Goal: Find specific page/section: Find specific page/section

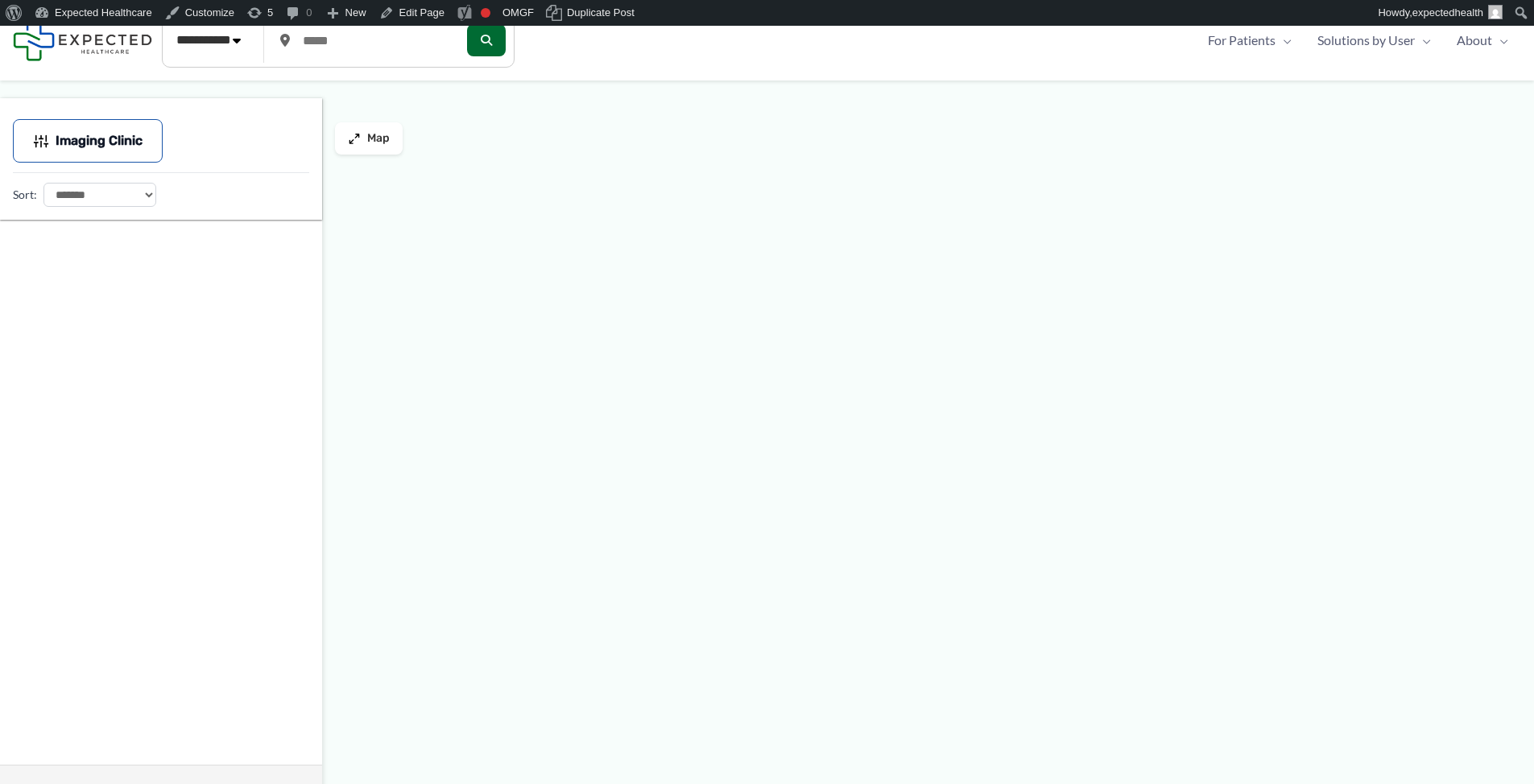
select select "**********"
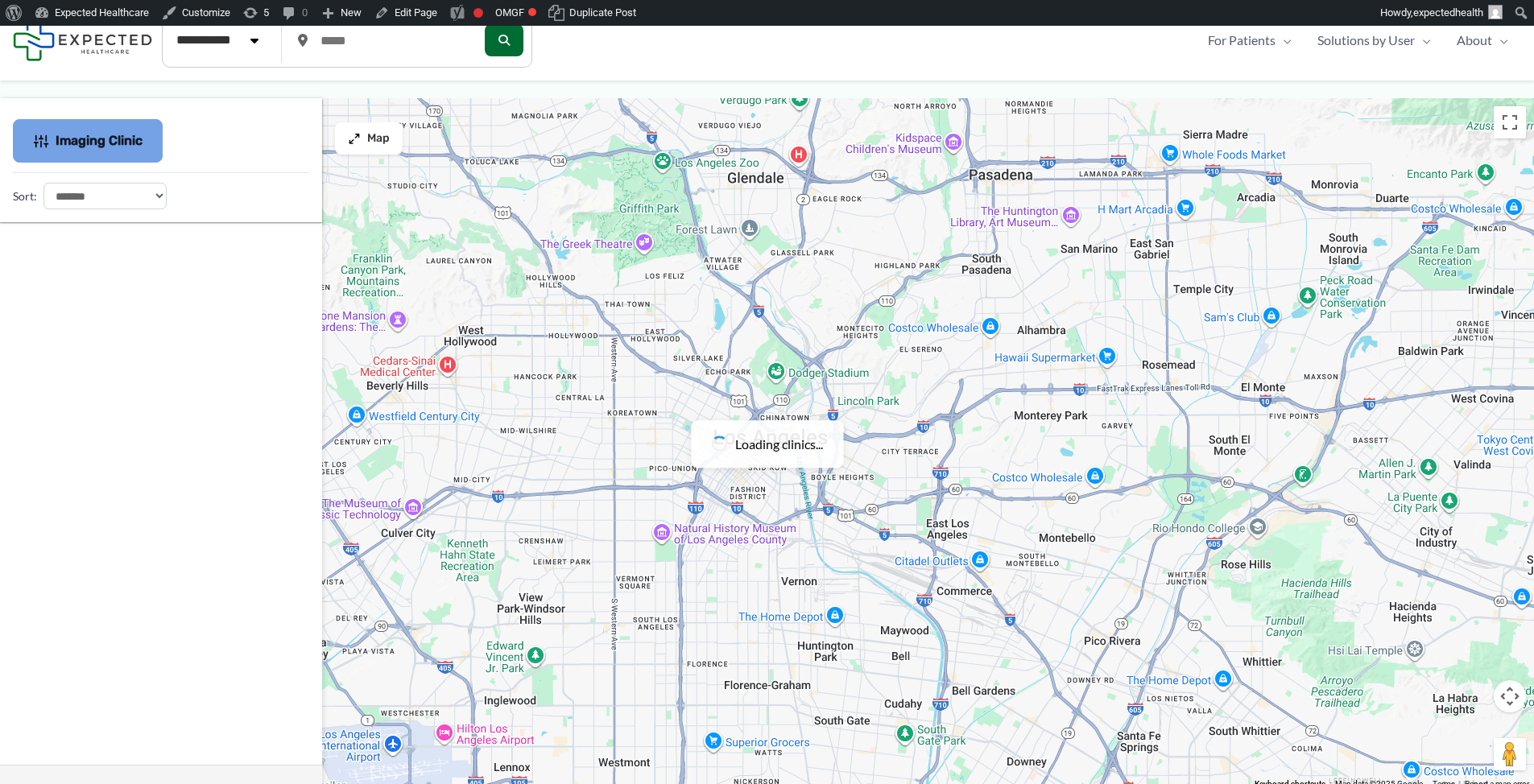
click at [115, 126] on button "Imaging Clinic" at bounding box center [88, 141] width 150 height 43
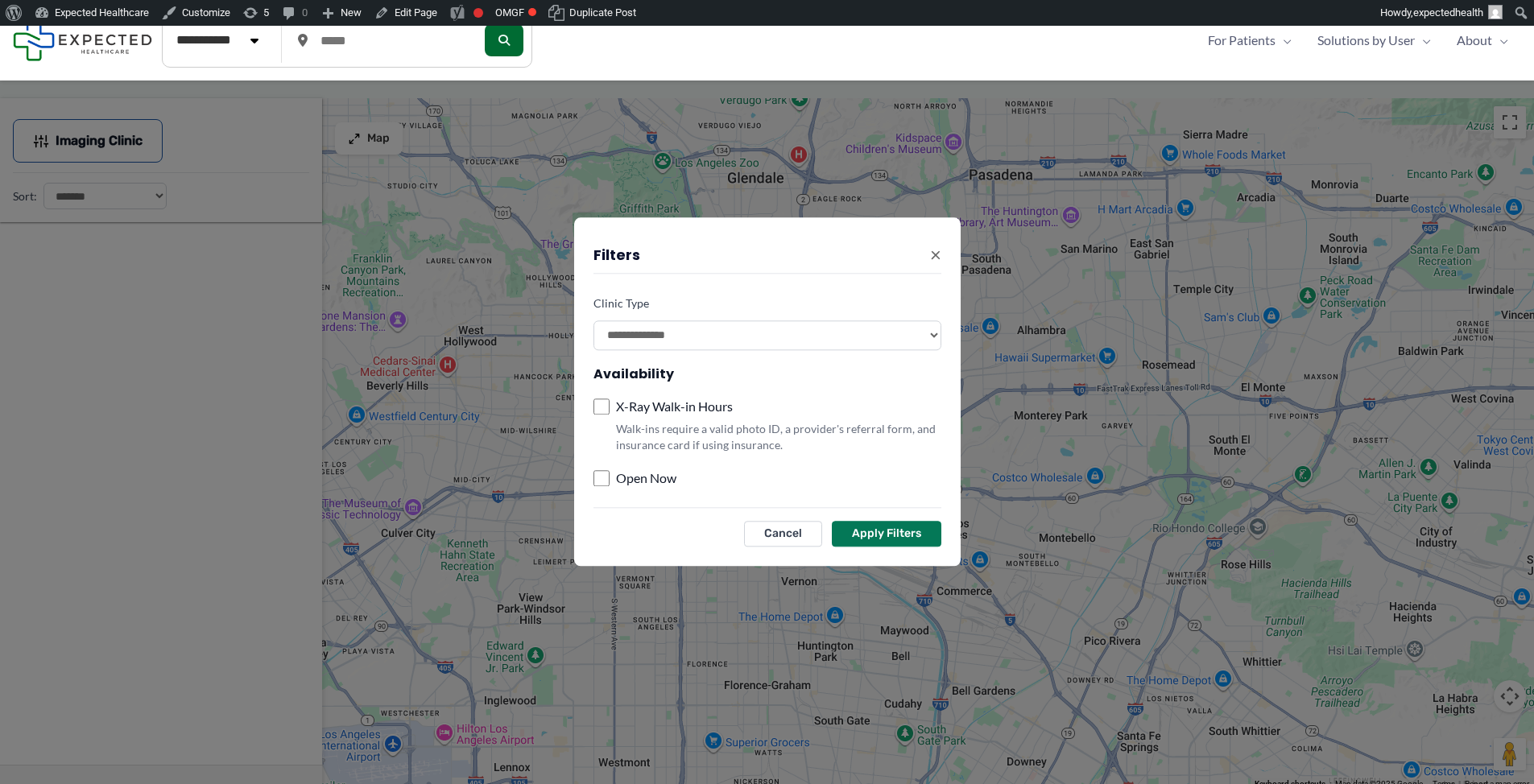
click at [699, 337] on select "**********" at bounding box center [767, 335] width 348 height 30
select select
click at [894, 536] on button "Apply Filters" at bounding box center [886, 535] width 109 height 26
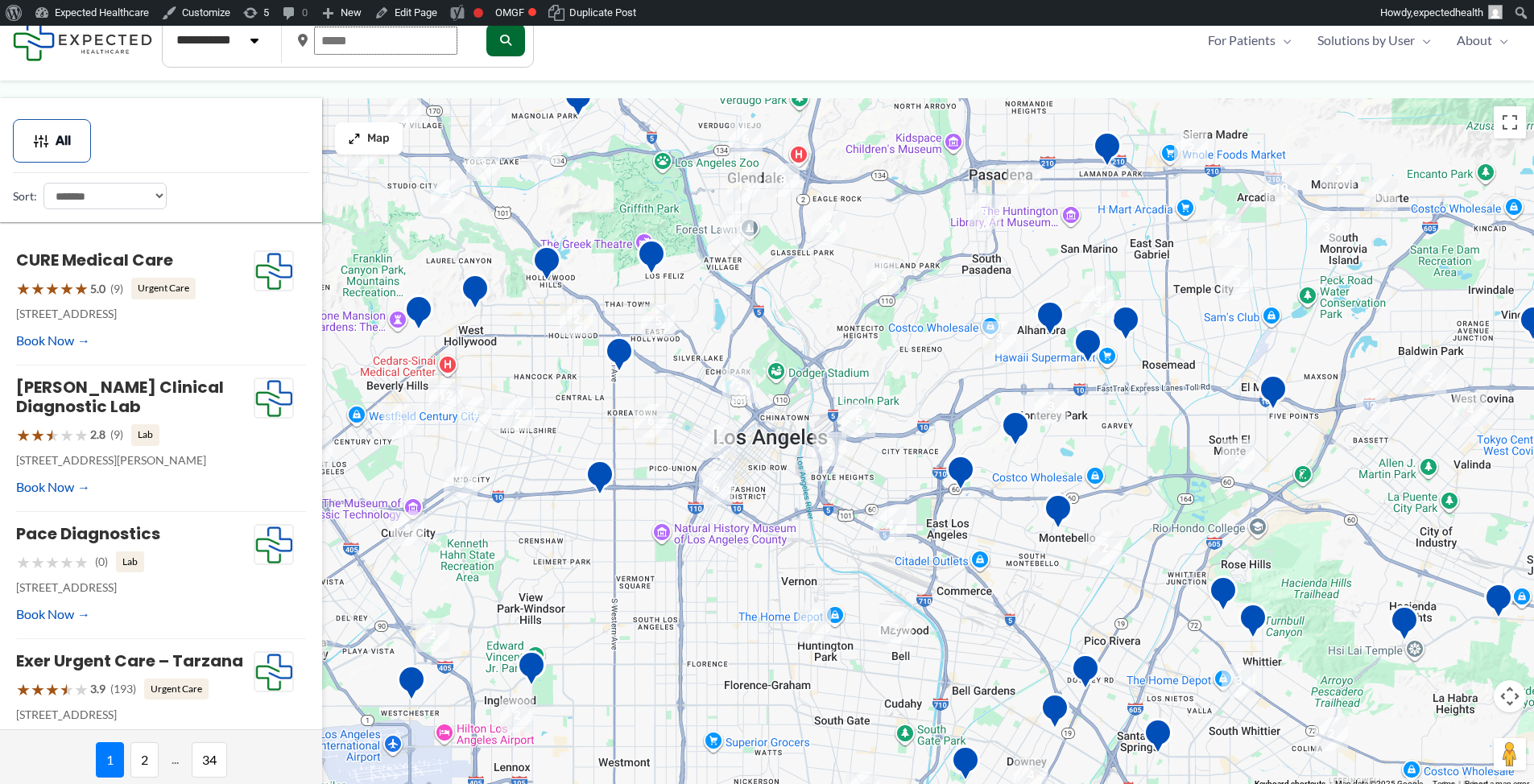
click at [379, 43] on input "text" at bounding box center [386, 40] width 144 height 29
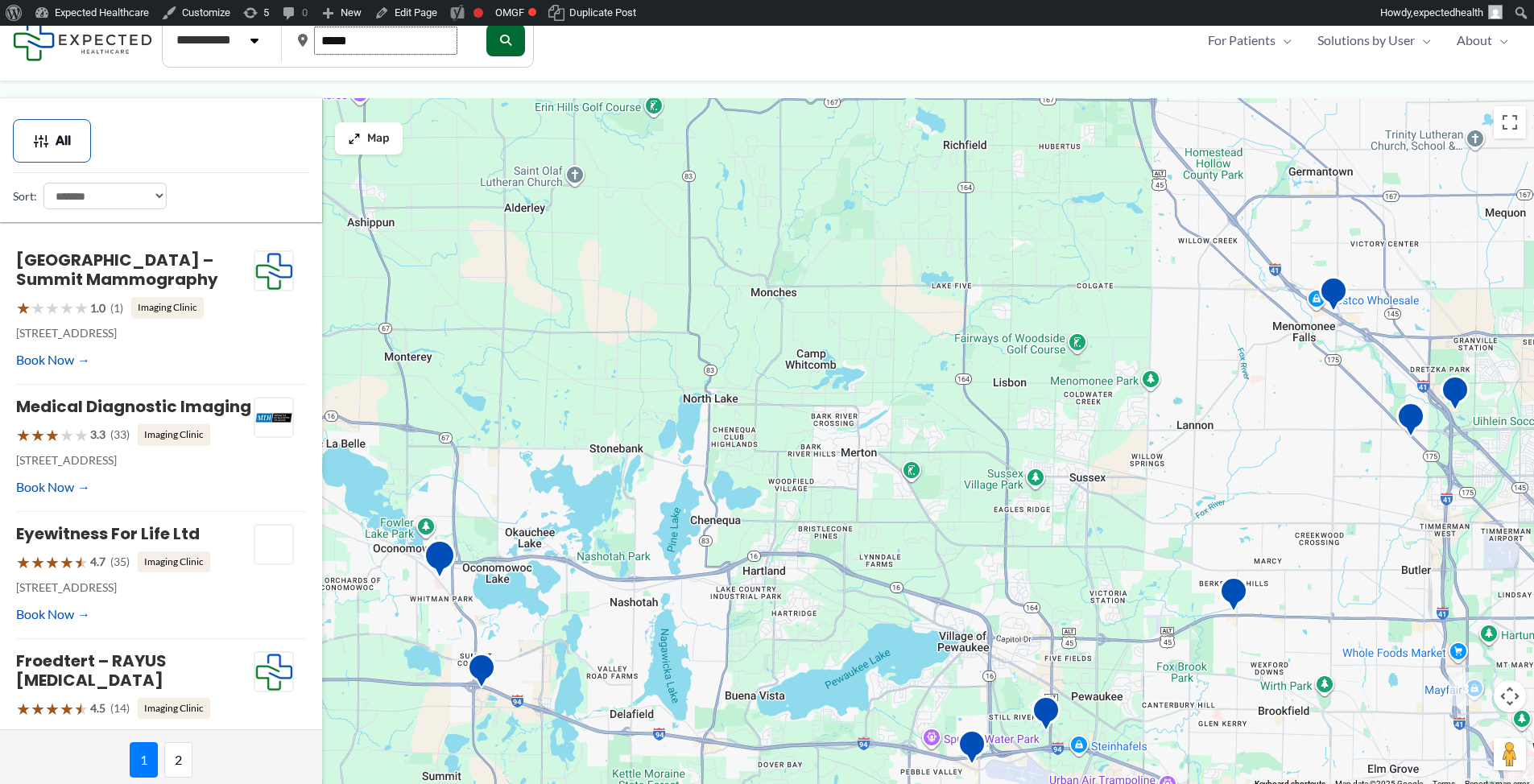
type input "*****"
click at [448, 558] on img "ProHealth Care&#8217;s Breast Imaging Services Oconomowoc" at bounding box center [439, 561] width 33 height 44
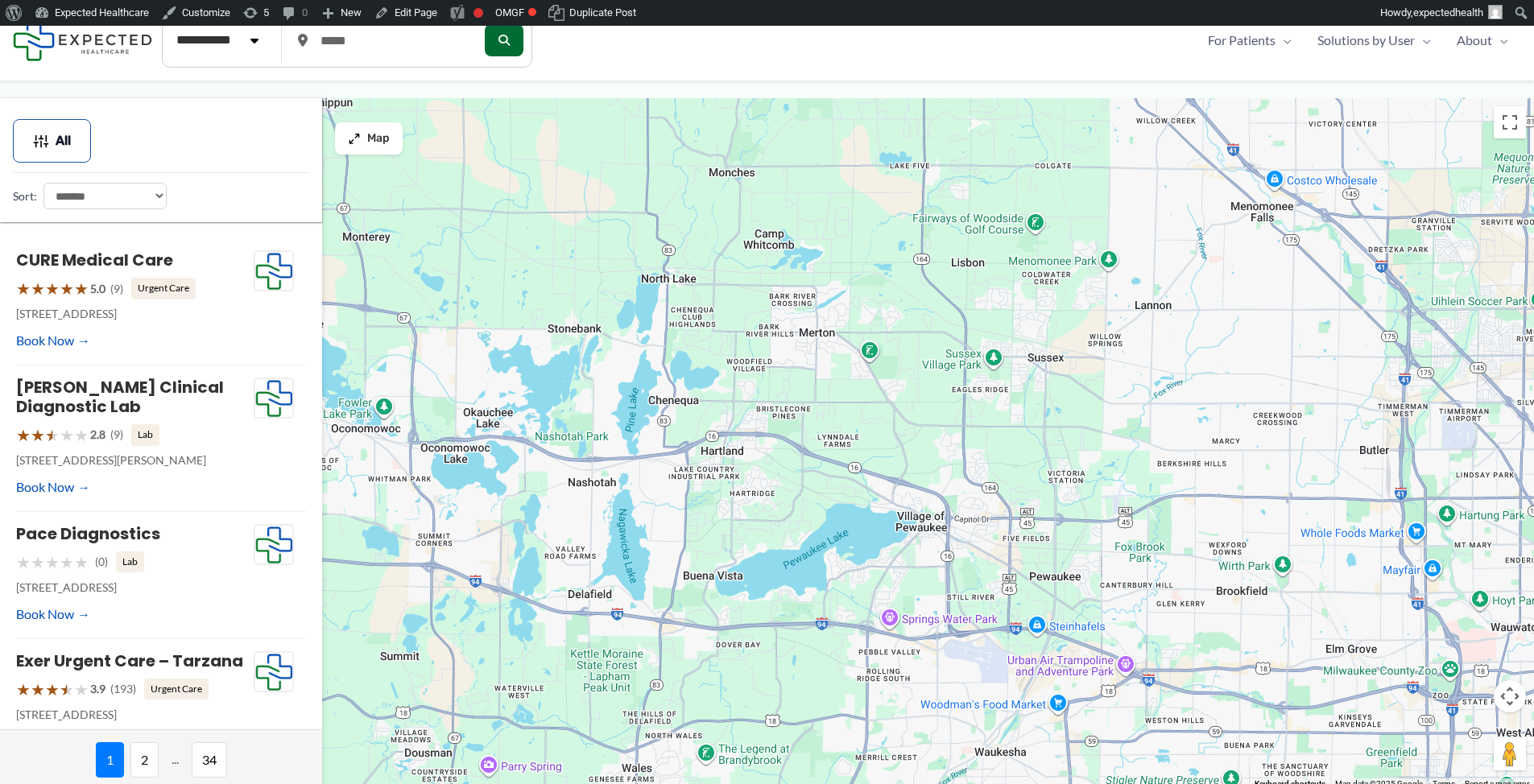
drag, startPoint x: 639, startPoint y: 367, endPoint x: 599, endPoint y: 245, distance: 128.4
click at [599, 245] on div "To navigate, press the arrow keys." at bounding box center [767, 444] width 1534 height 691
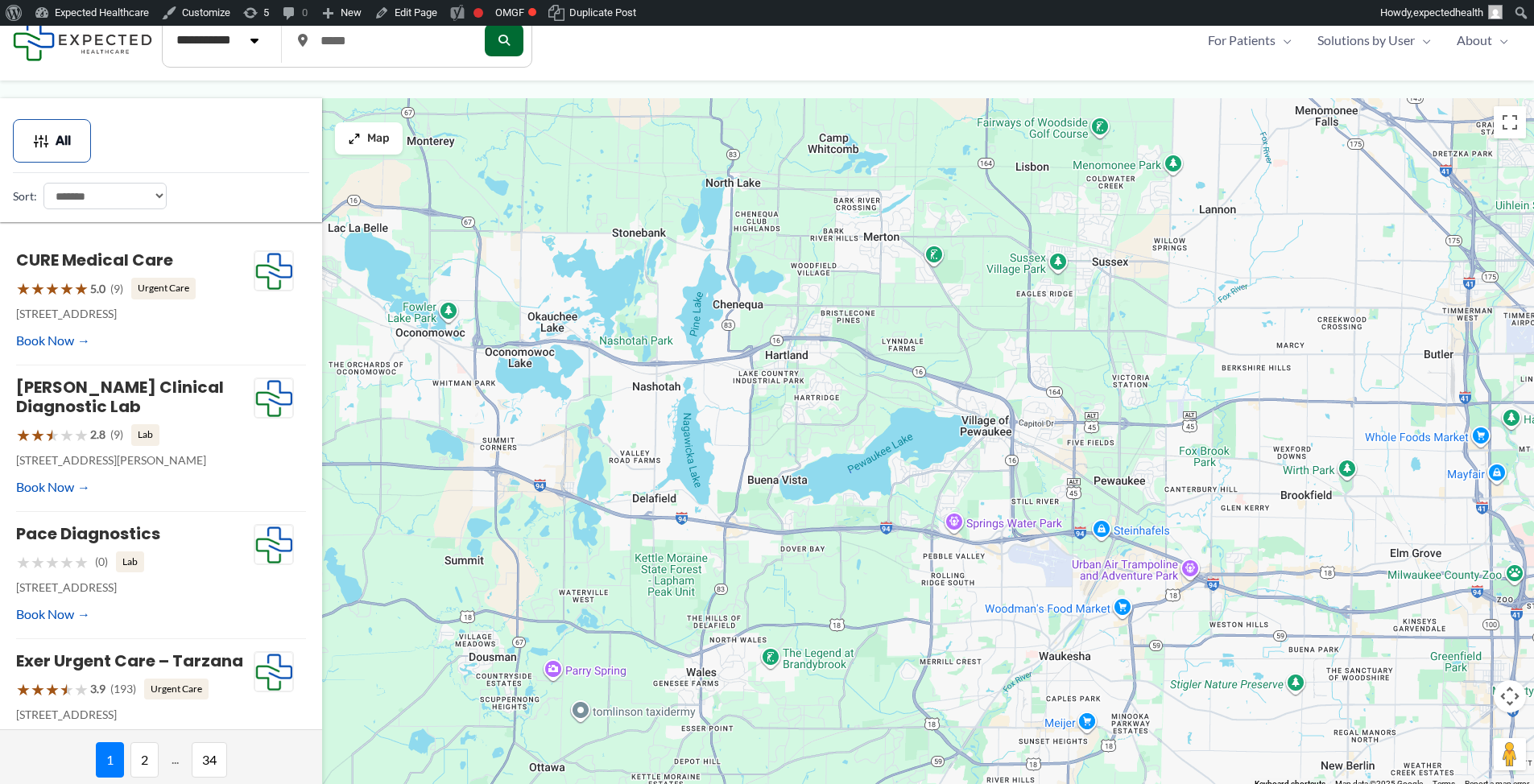
drag, startPoint x: 610, startPoint y: 350, endPoint x: 747, endPoint y: 224, distance: 186.1
click at [747, 225] on div "To navigate, press the arrow keys." at bounding box center [767, 444] width 1534 height 691
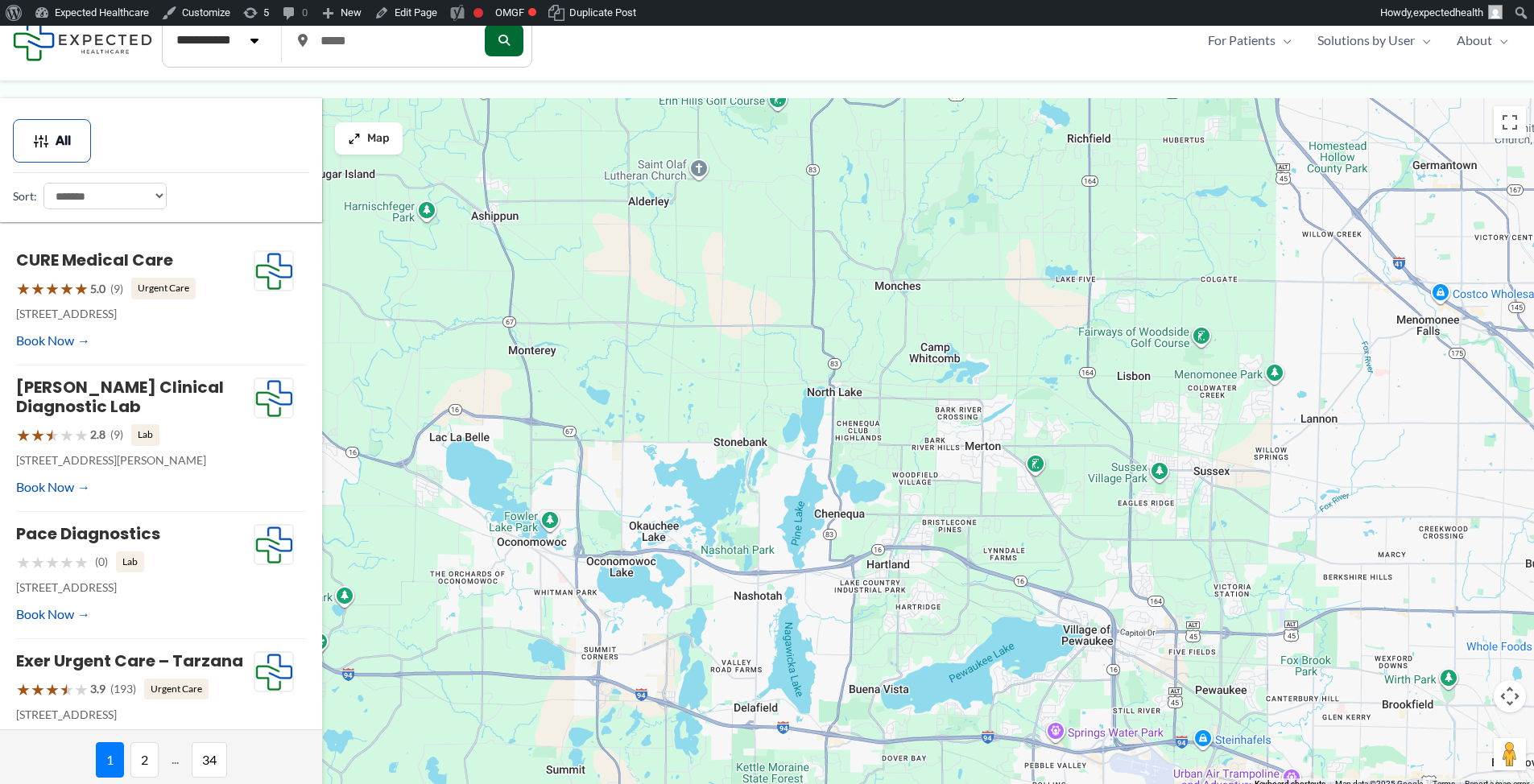
drag, startPoint x: 732, startPoint y: 196, endPoint x: 839, endPoint y: 423, distance: 251.0
click at [839, 423] on div "To navigate, press the arrow keys." at bounding box center [767, 444] width 1534 height 691
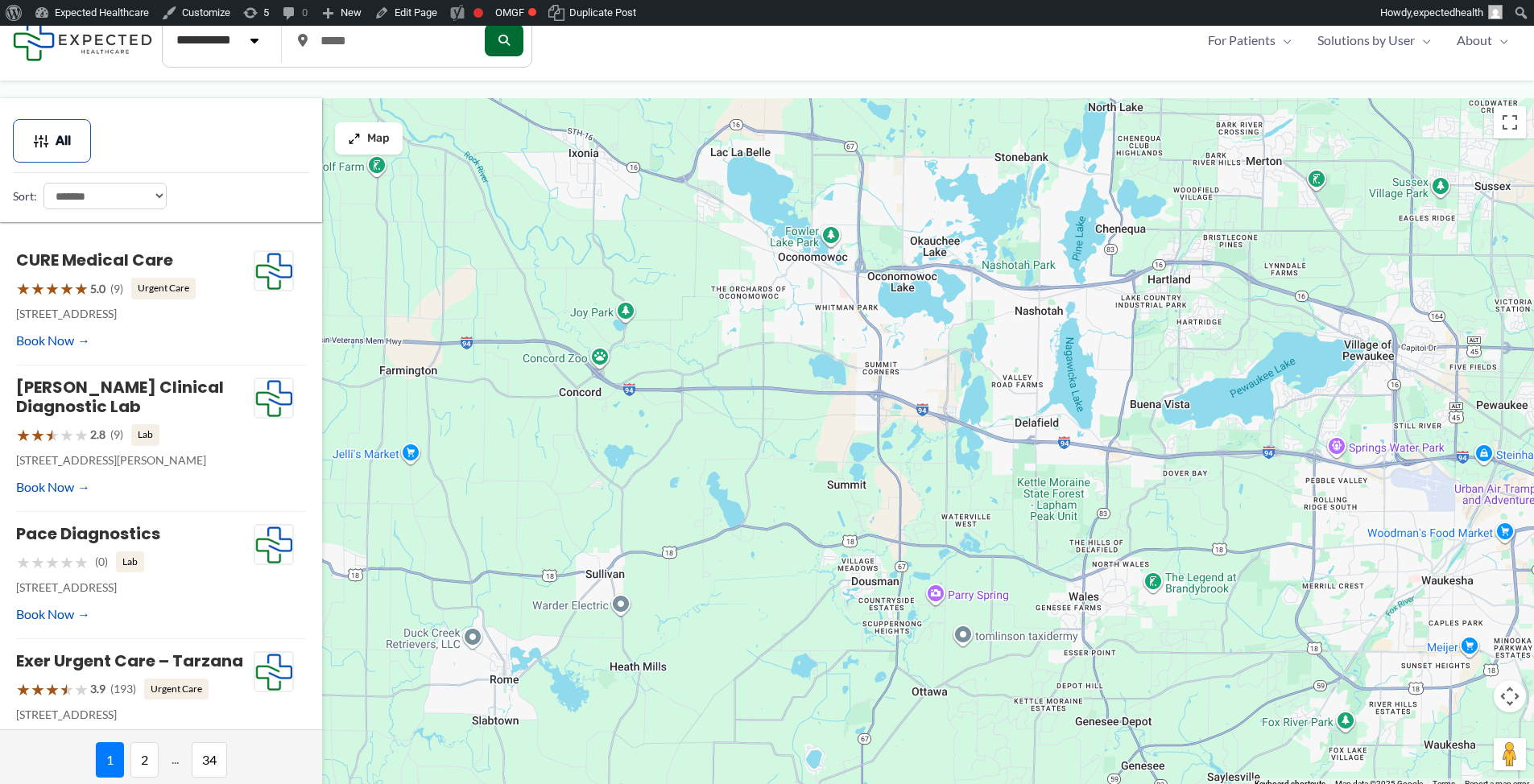
drag, startPoint x: 843, startPoint y: 428, endPoint x: 1123, endPoint y: 133, distance: 406.7
click at [1123, 134] on div "To navigate, press the arrow keys." at bounding box center [767, 444] width 1534 height 691
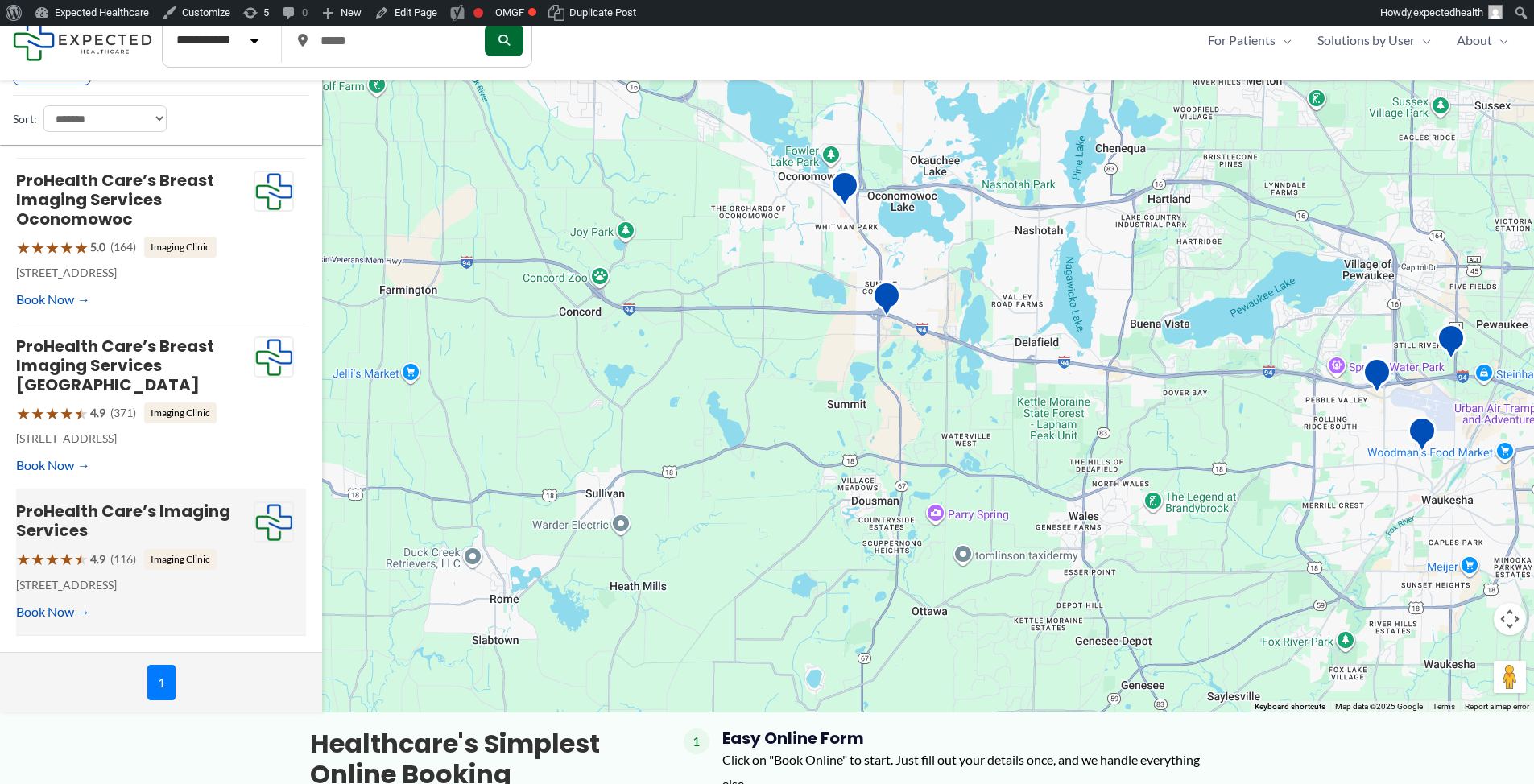
scroll to position [157, 0]
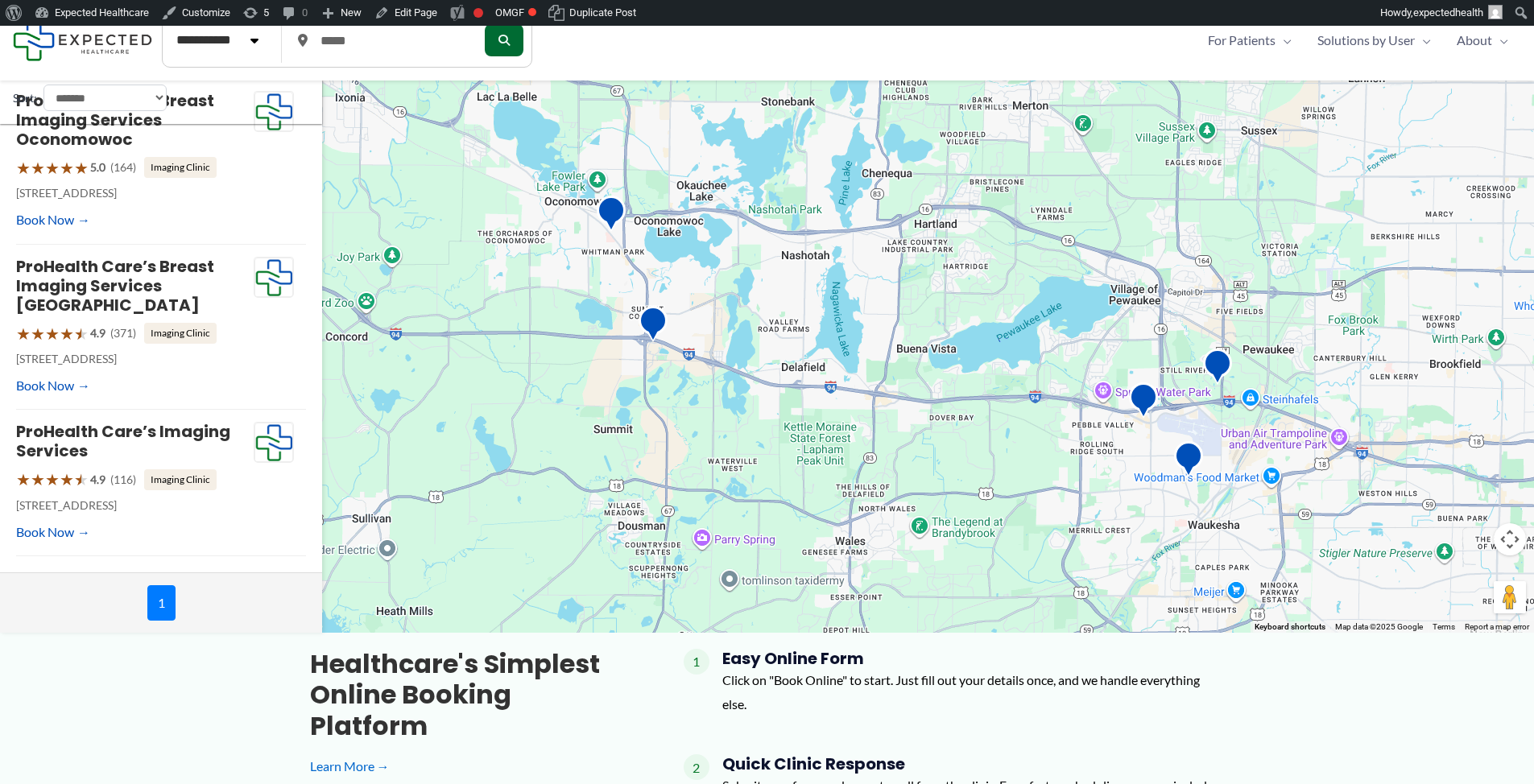
drag, startPoint x: 1039, startPoint y: 225, endPoint x: 817, endPoint y: 322, distance: 242.3
click at [818, 322] on div "To navigate, press the arrow keys." at bounding box center [767, 287] width 1534 height 691
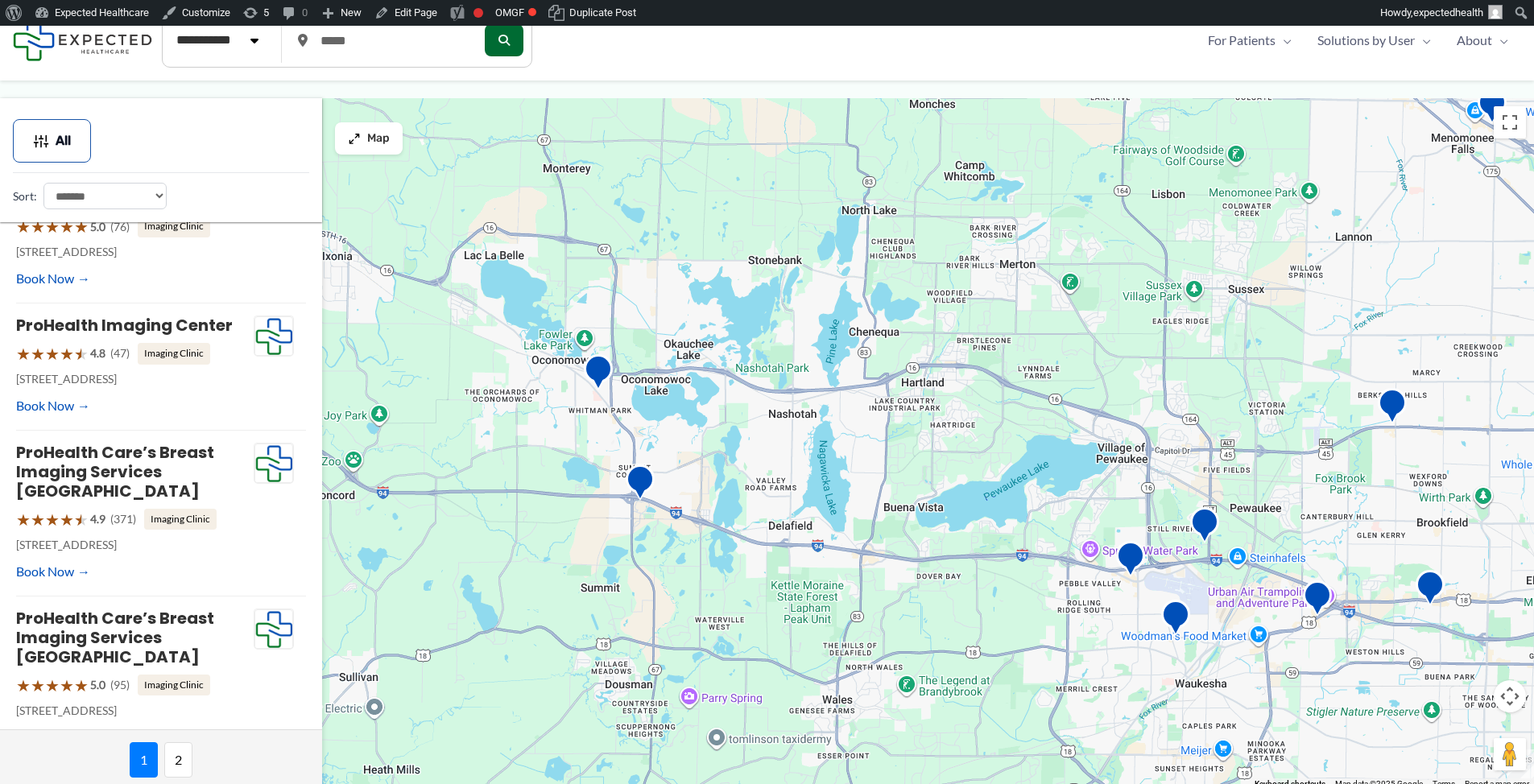
scroll to position [1108, 0]
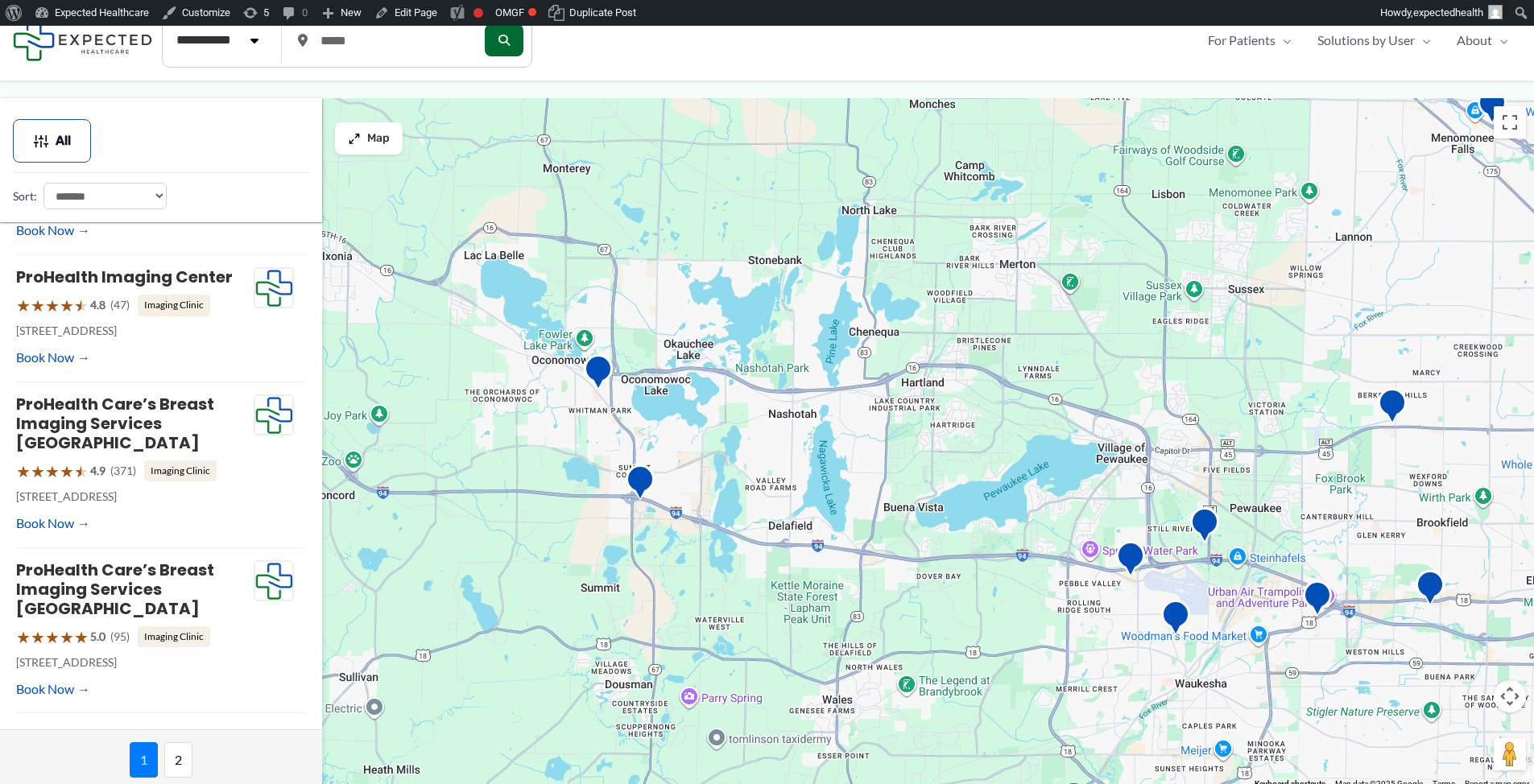
click at [169, 768] on span "2" at bounding box center [178, 760] width 29 height 35
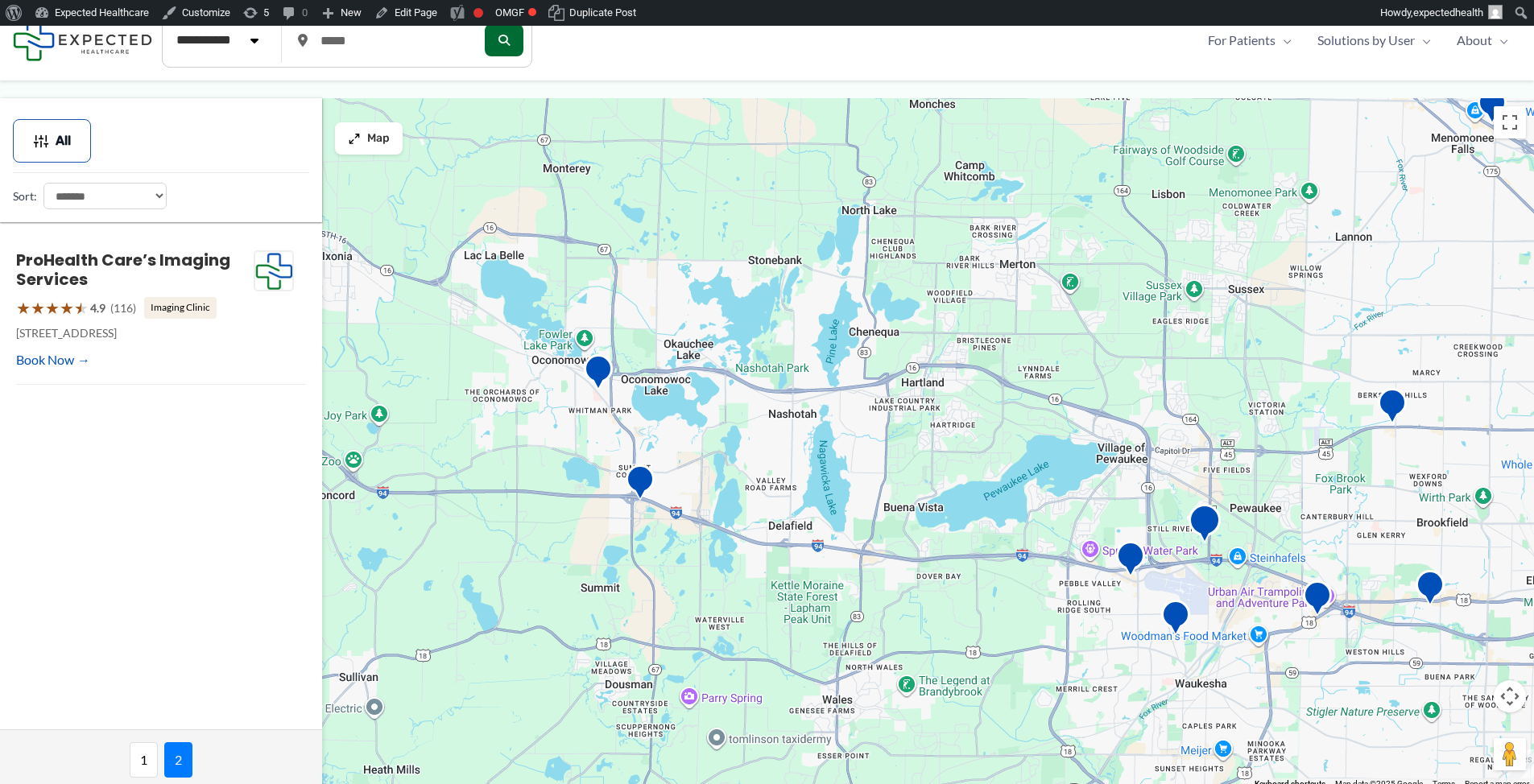
click at [1200, 536] on img "ProHealth Care&#8217;s Breast Imaging Services Pewaukee" at bounding box center [1205, 526] width 33 height 44
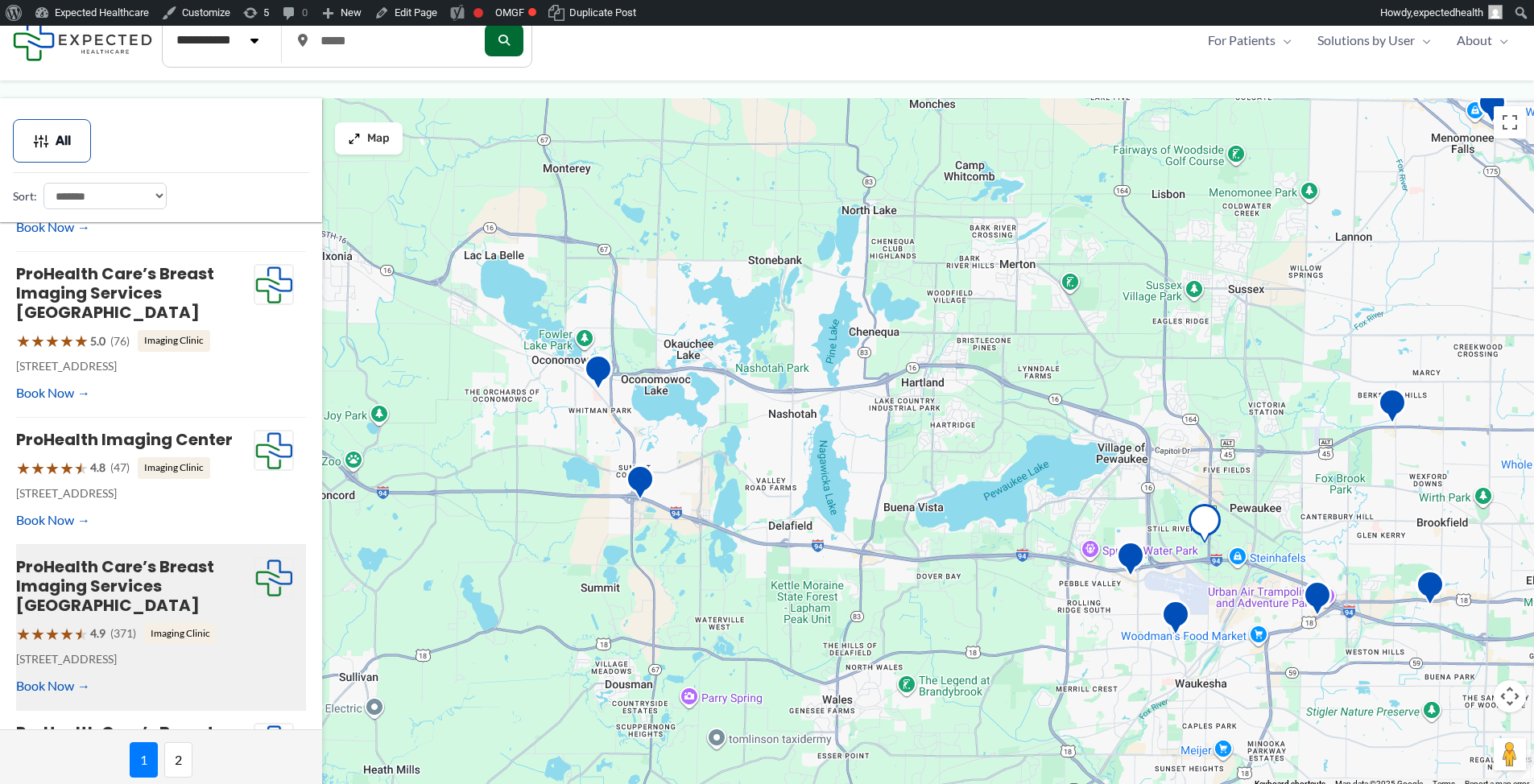
scroll to position [926, 0]
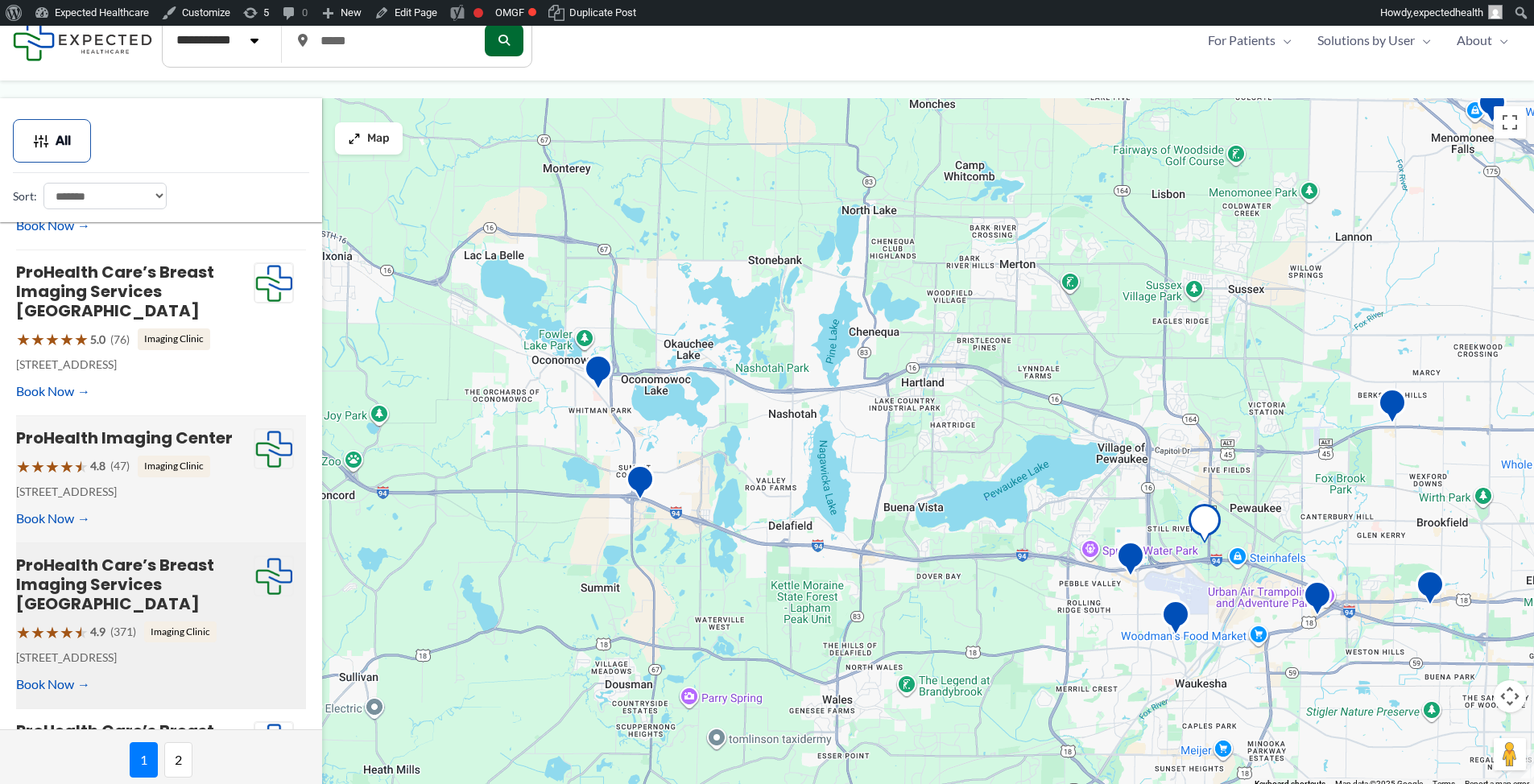
click at [116, 502] on p "18905 W Capitol Dr # 110, Brookfield, WI" at bounding box center [134, 491] width 237 height 21
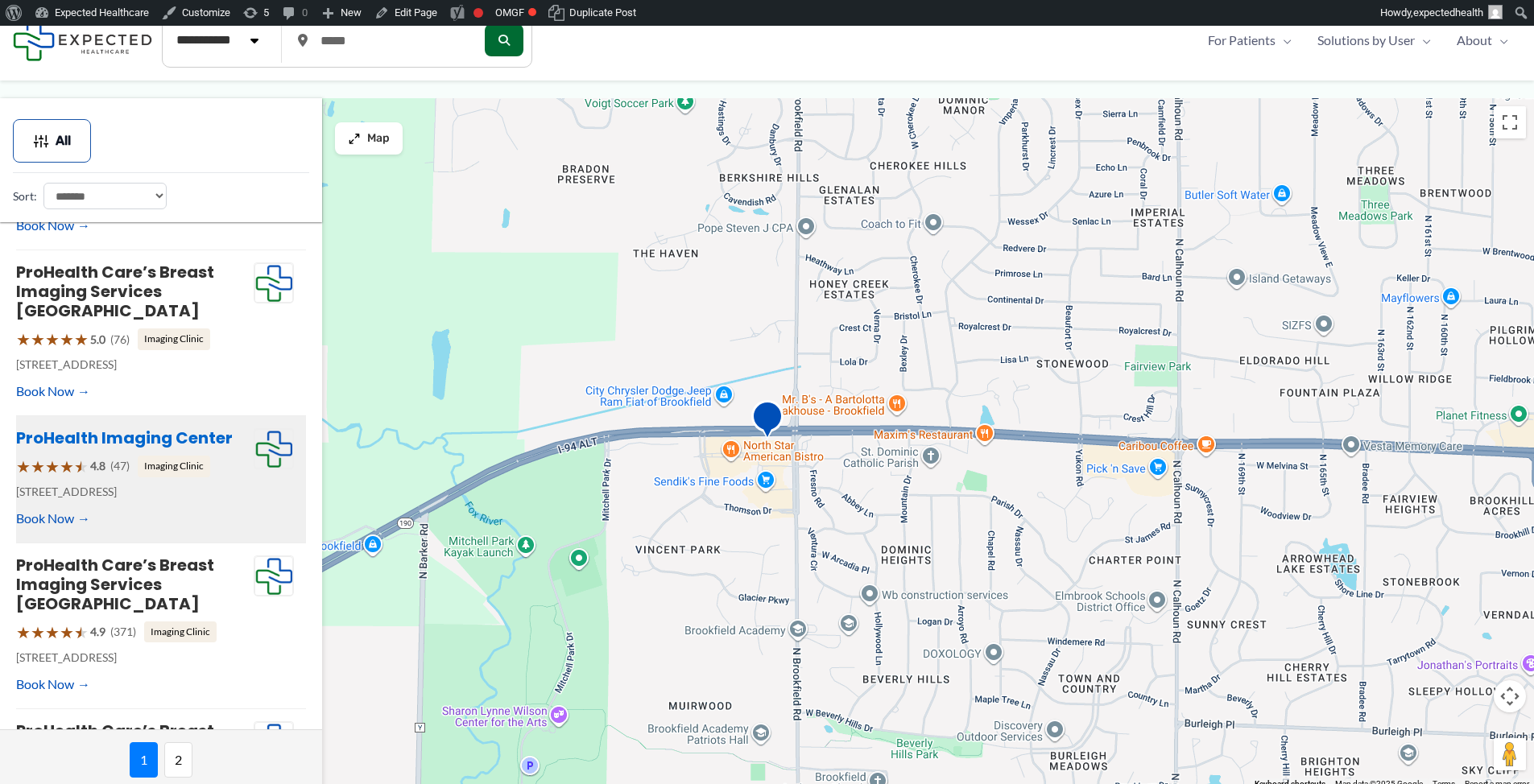
click at [112, 449] on link "ProHealth Imaging Center" at bounding box center [124, 437] width 217 height 23
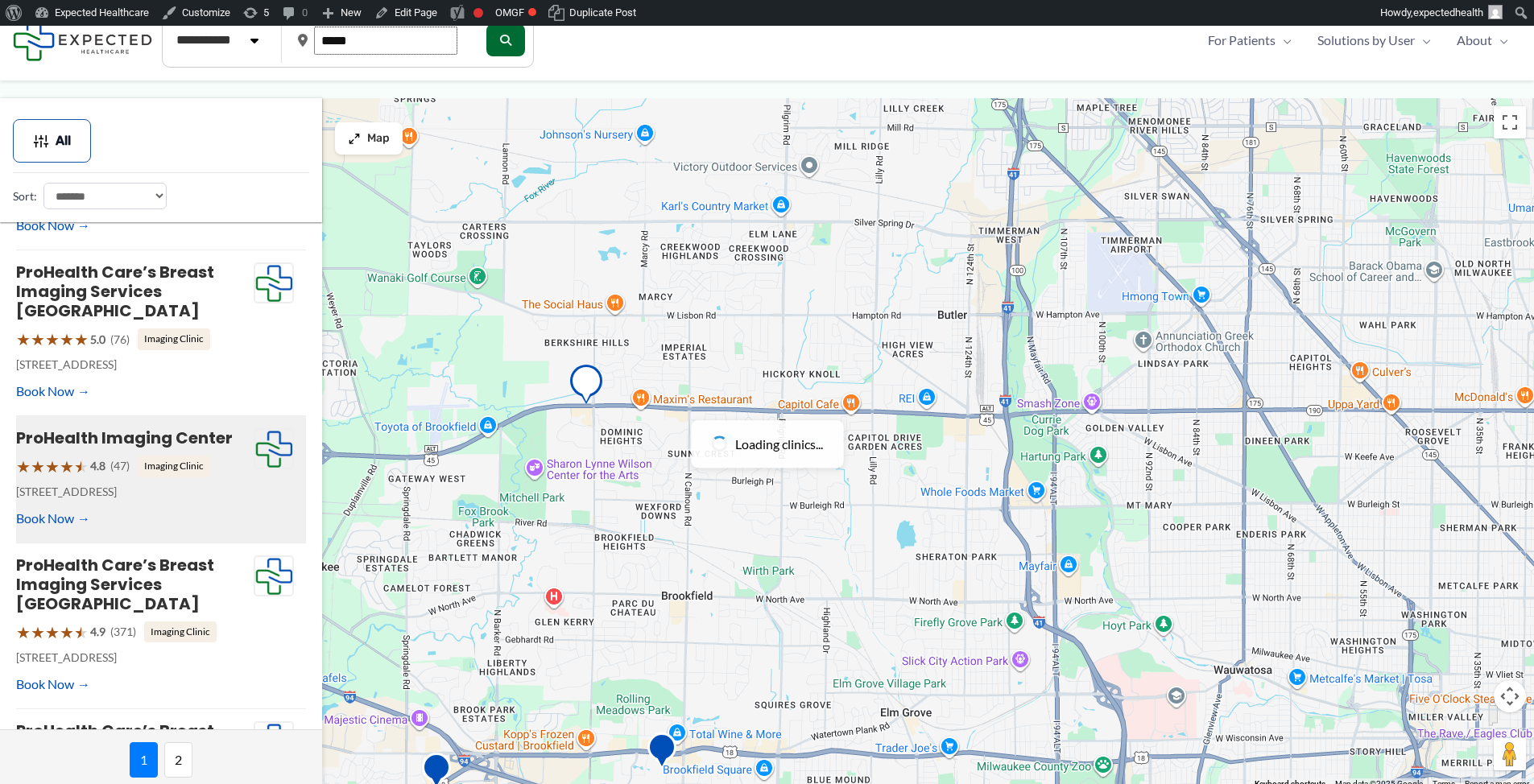
click at [367, 47] on input "*****" at bounding box center [386, 40] width 144 height 29
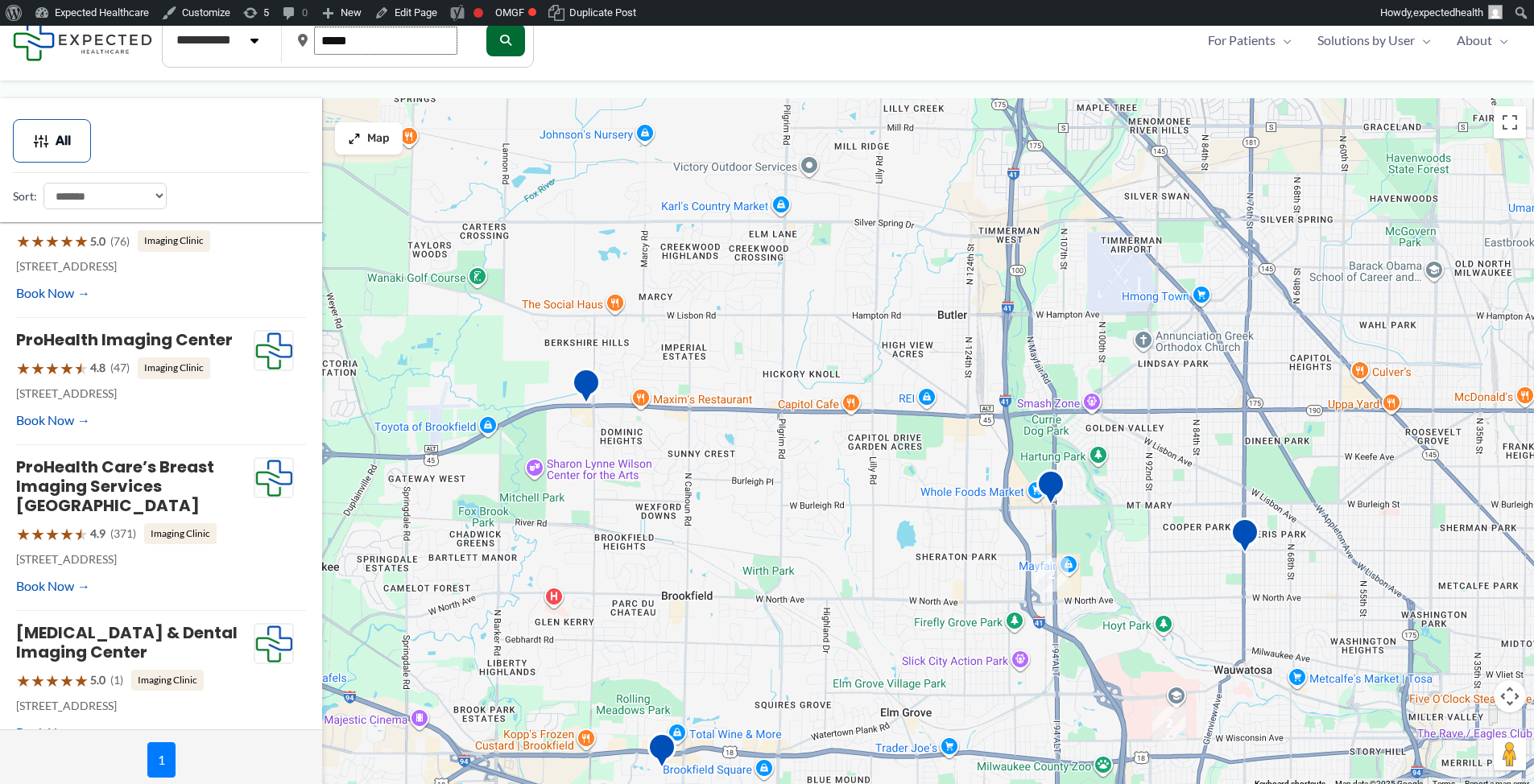
scroll to position [0, 0]
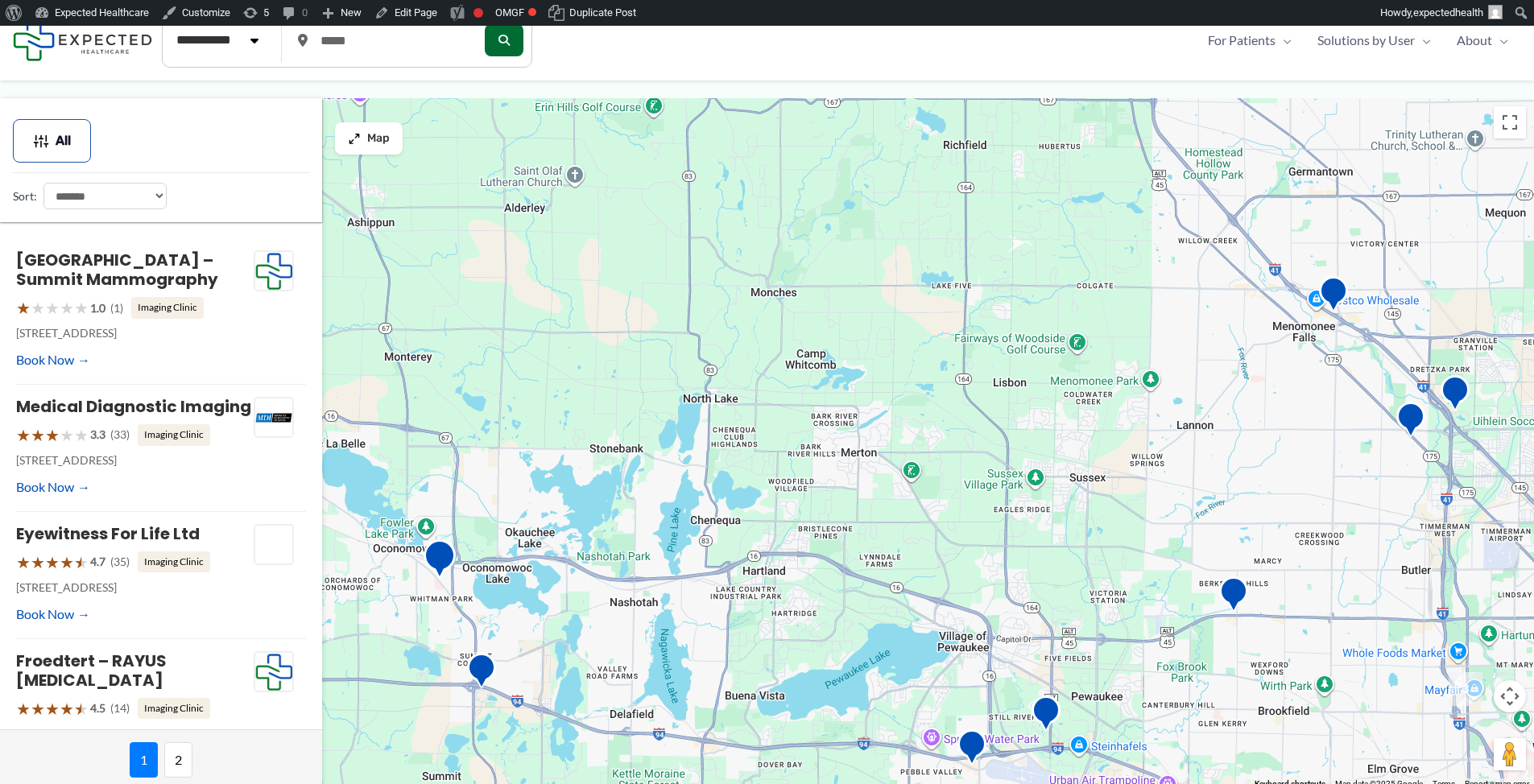
click at [431, 561] on img "ProHealth Care&#8217;s Breast Imaging Services Oconomowoc" at bounding box center [439, 561] width 33 height 44
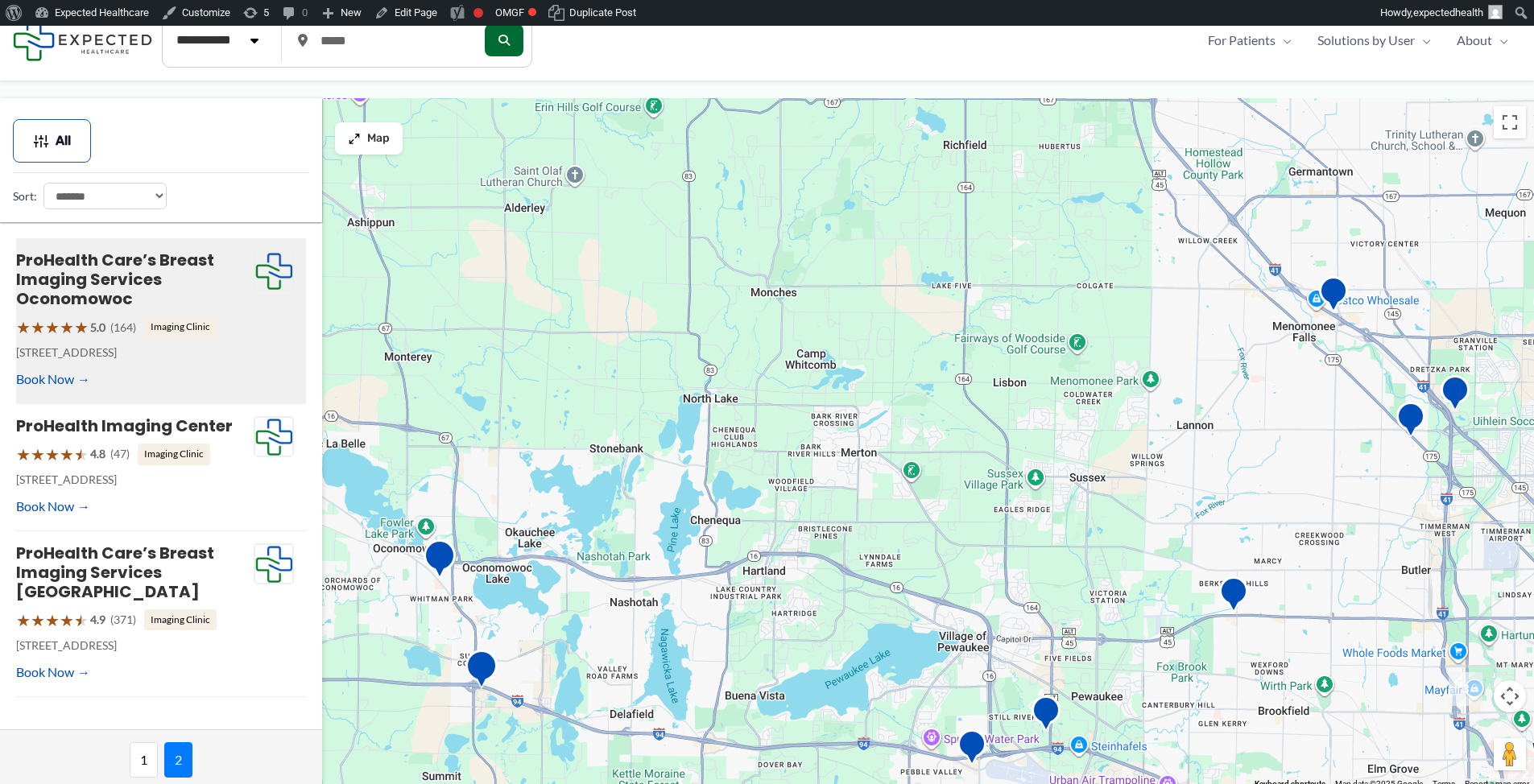
click at [488, 676] on img "Aurora Medical Center &#8211; Summit Mammography" at bounding box center [482, 672] width 33 height 44
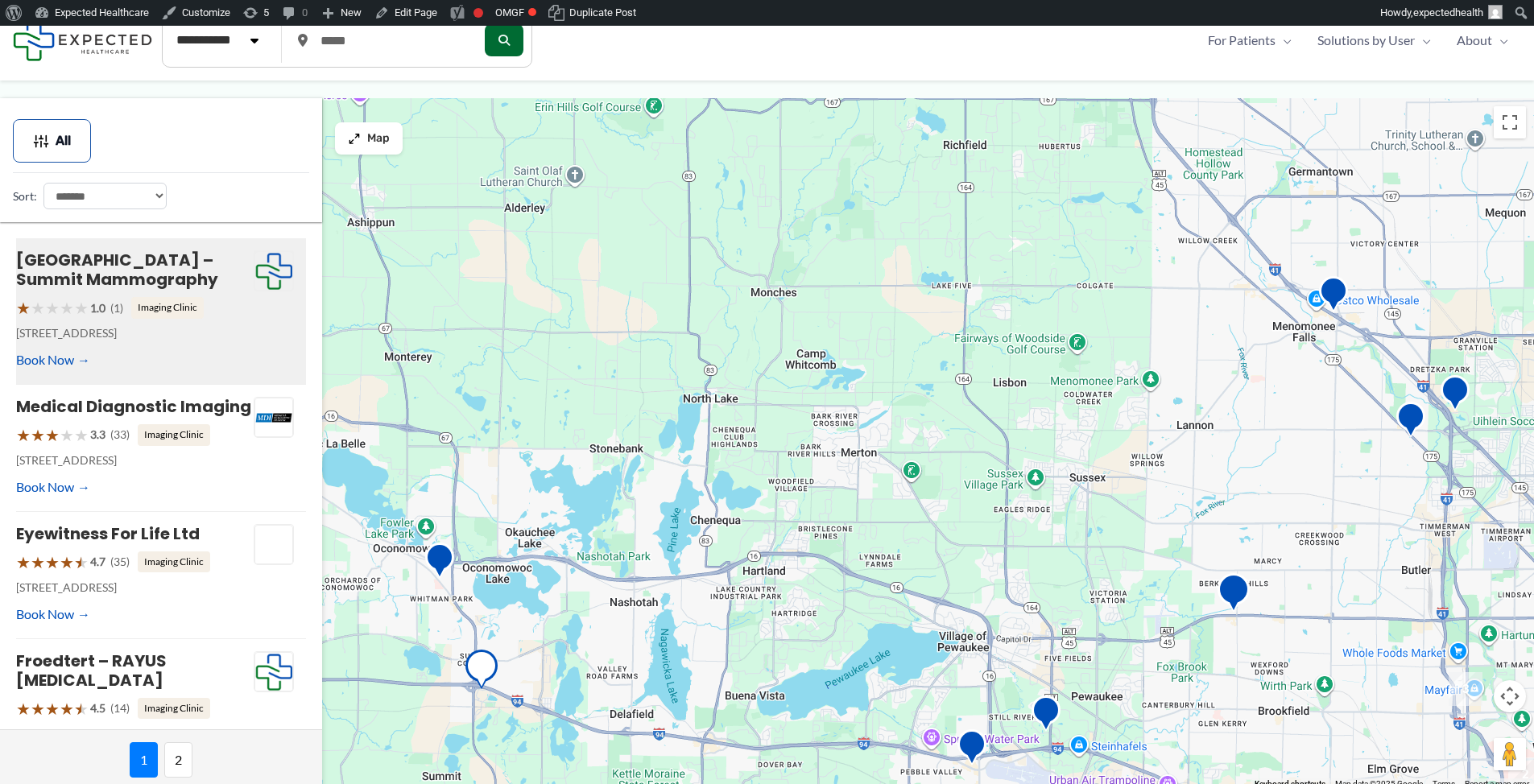
click at [1240, 589] on img "ProHealth Imaging Center" at bounding box center [1234, 595] width 33 height 44
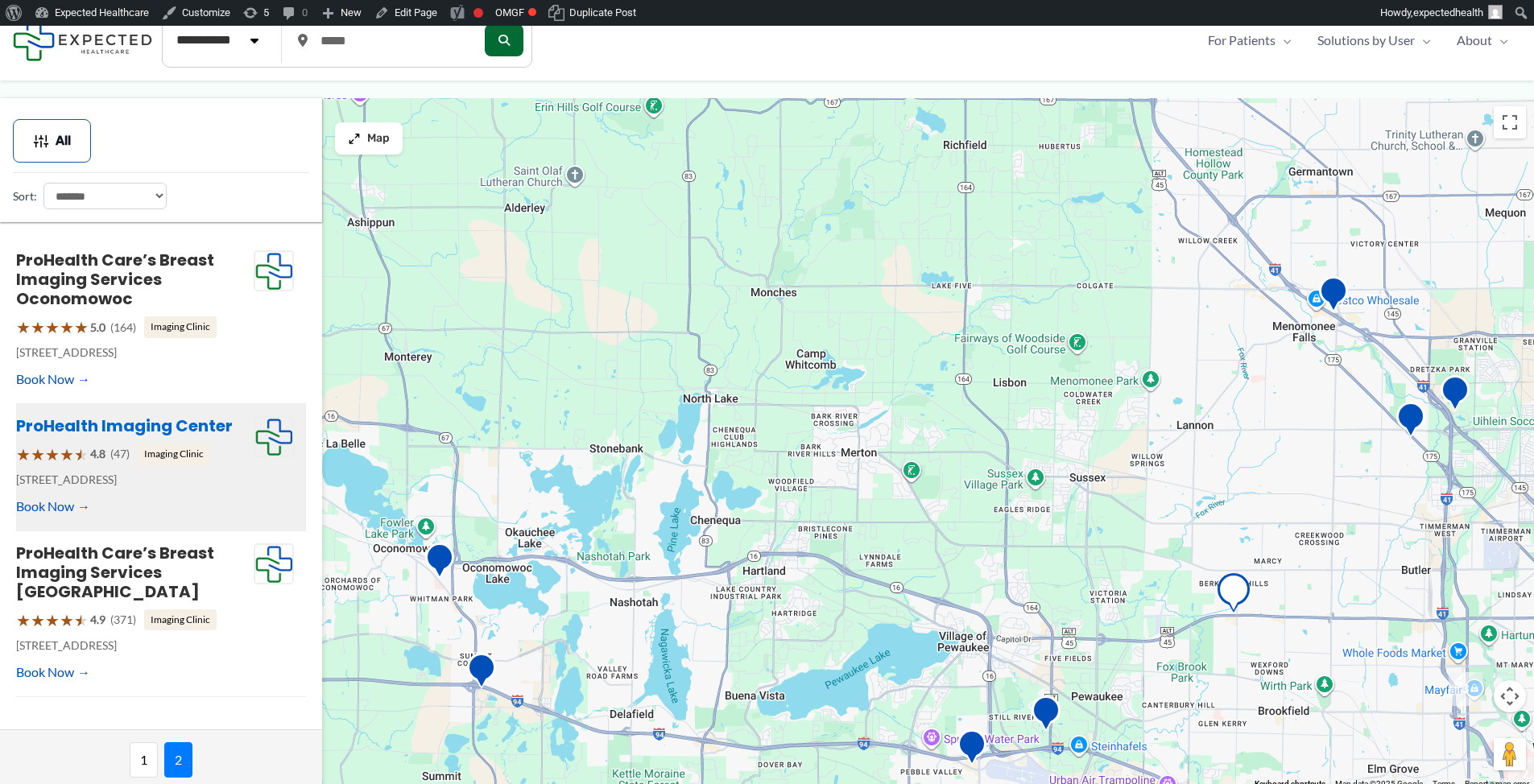
click at [112, 424] on link "ProHealth Imaging Center" at bounding box center [124, 425] width 217 height 23
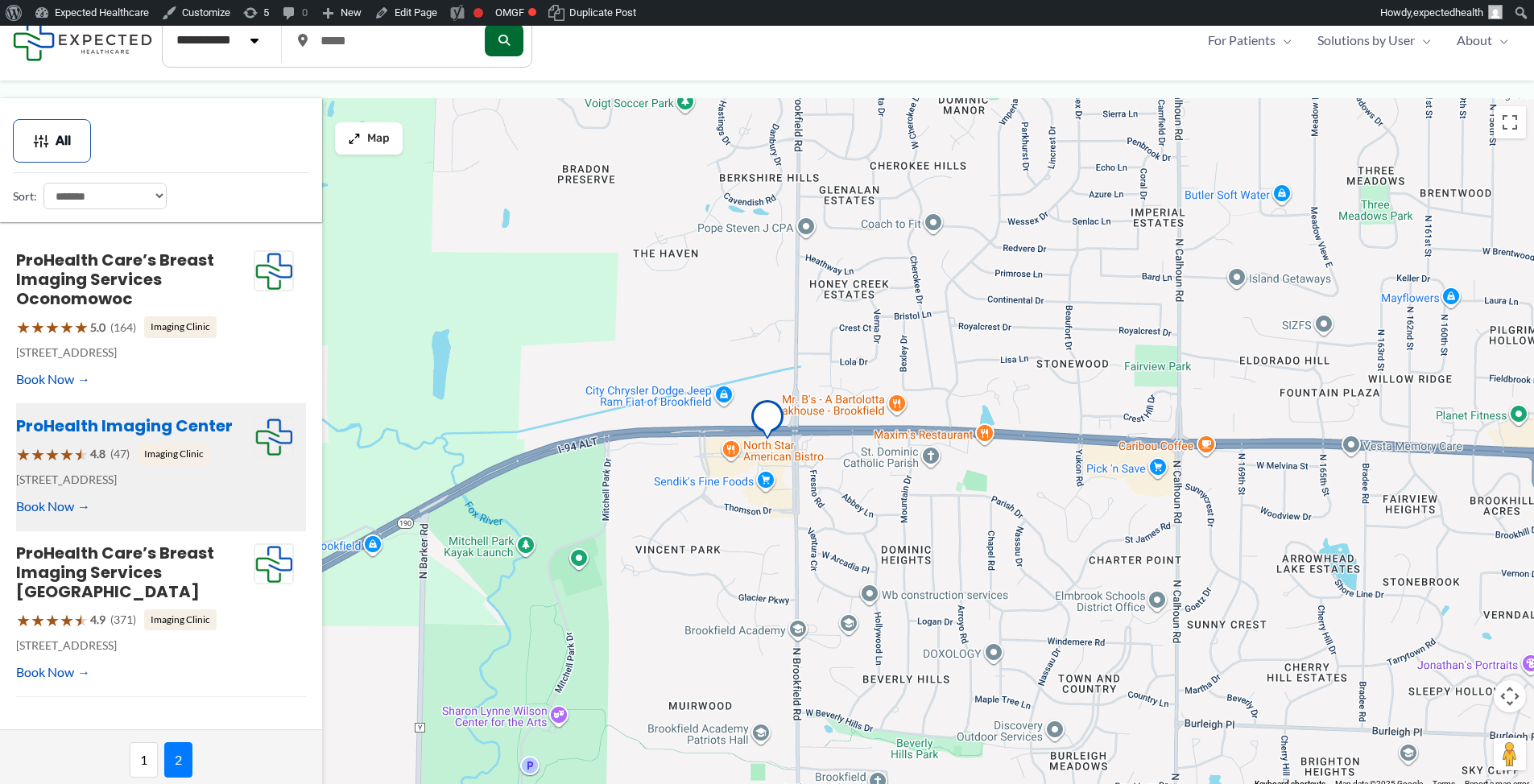
click at [178, 422] on link "ProHealth Imaging Center" at bounding box center [124, 425] width 217 height 23
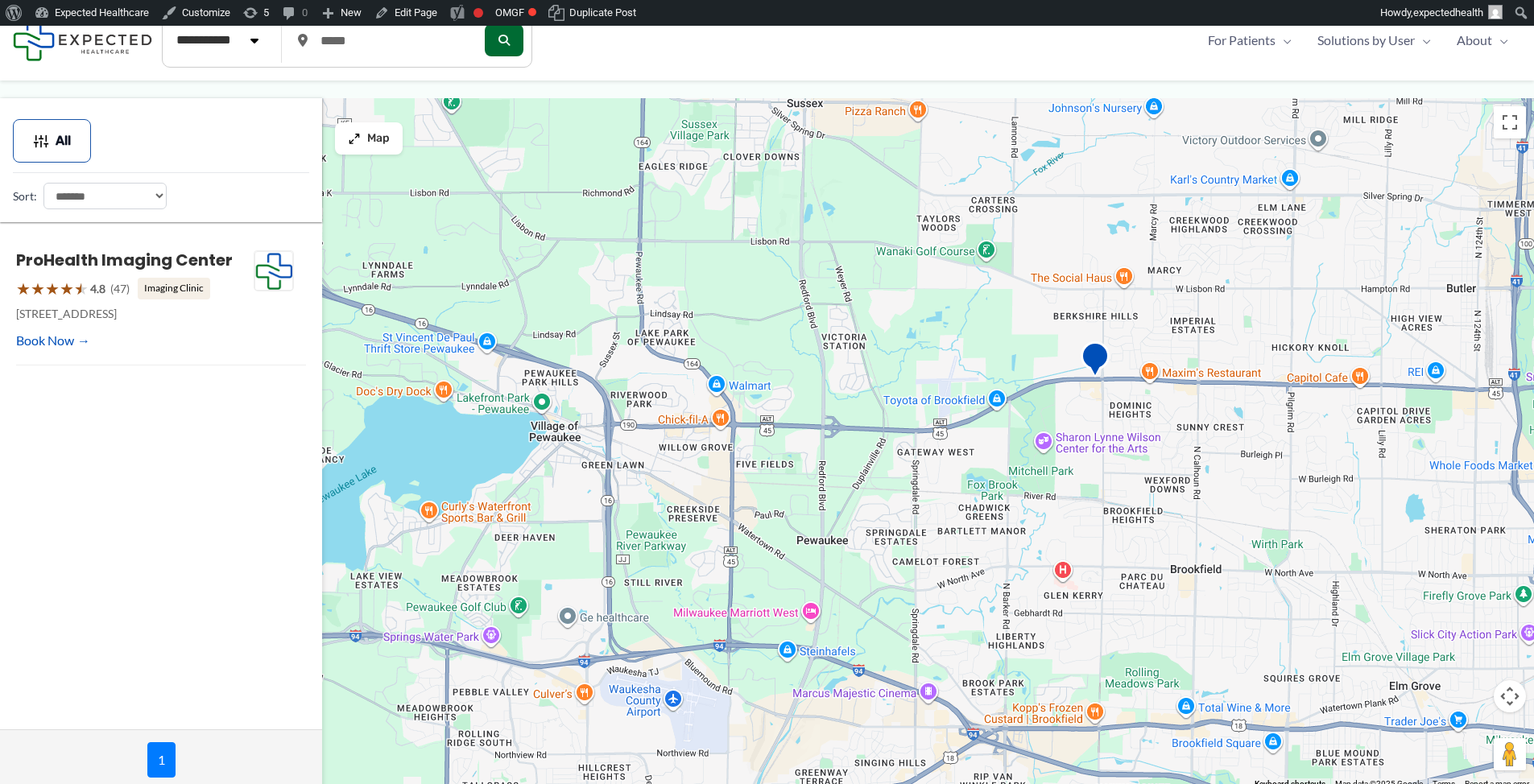
drag, startPoint x: 690, startPoint y: 488, endPoint x: 1085, endPoint y: 413, distance: 402.1
click at [1085, 413] on div at bounding box center [767, 444] width 1534 height 691
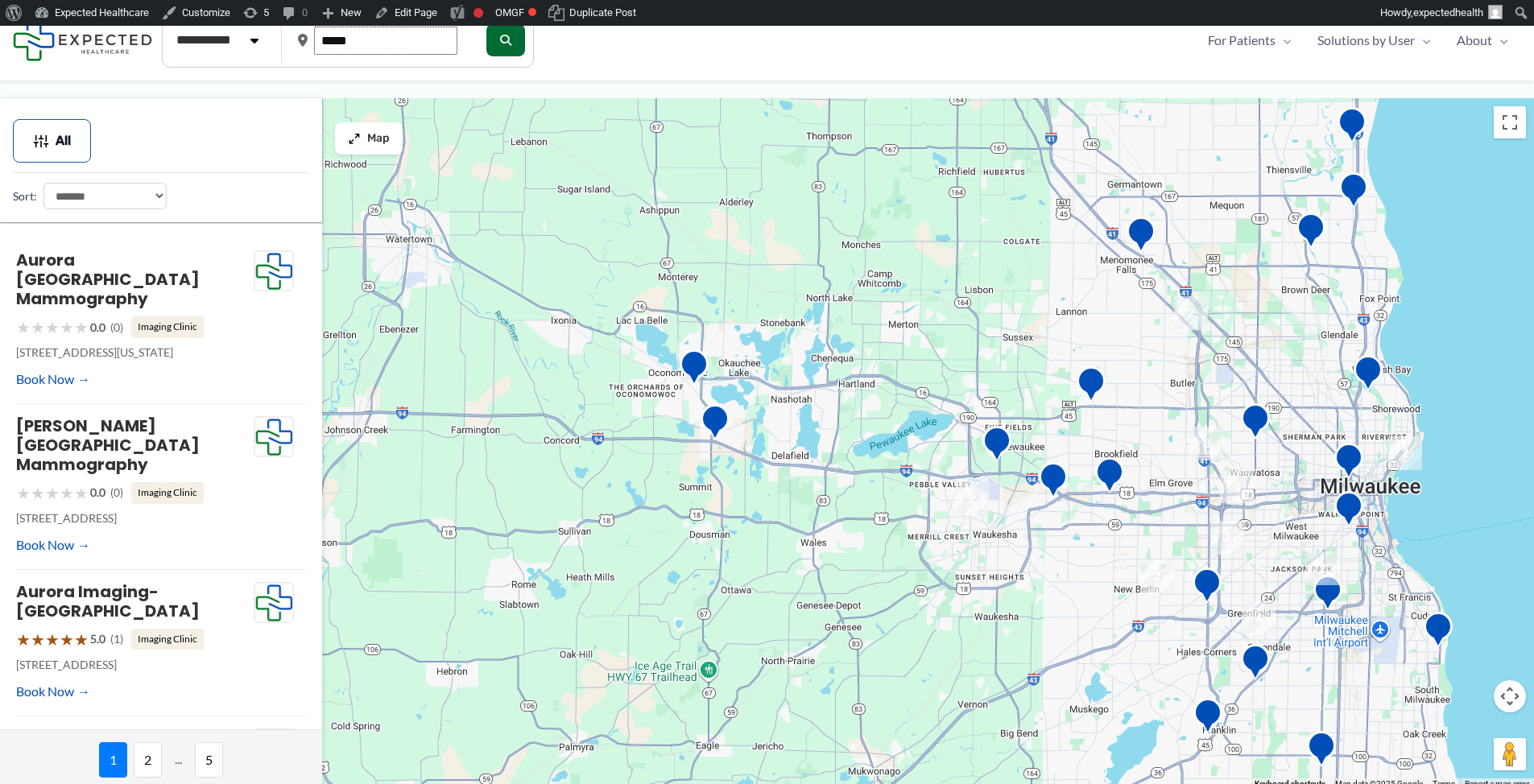
click at [360, 42] on input "*****" at bounding box center [386, 40] width 144 height 29
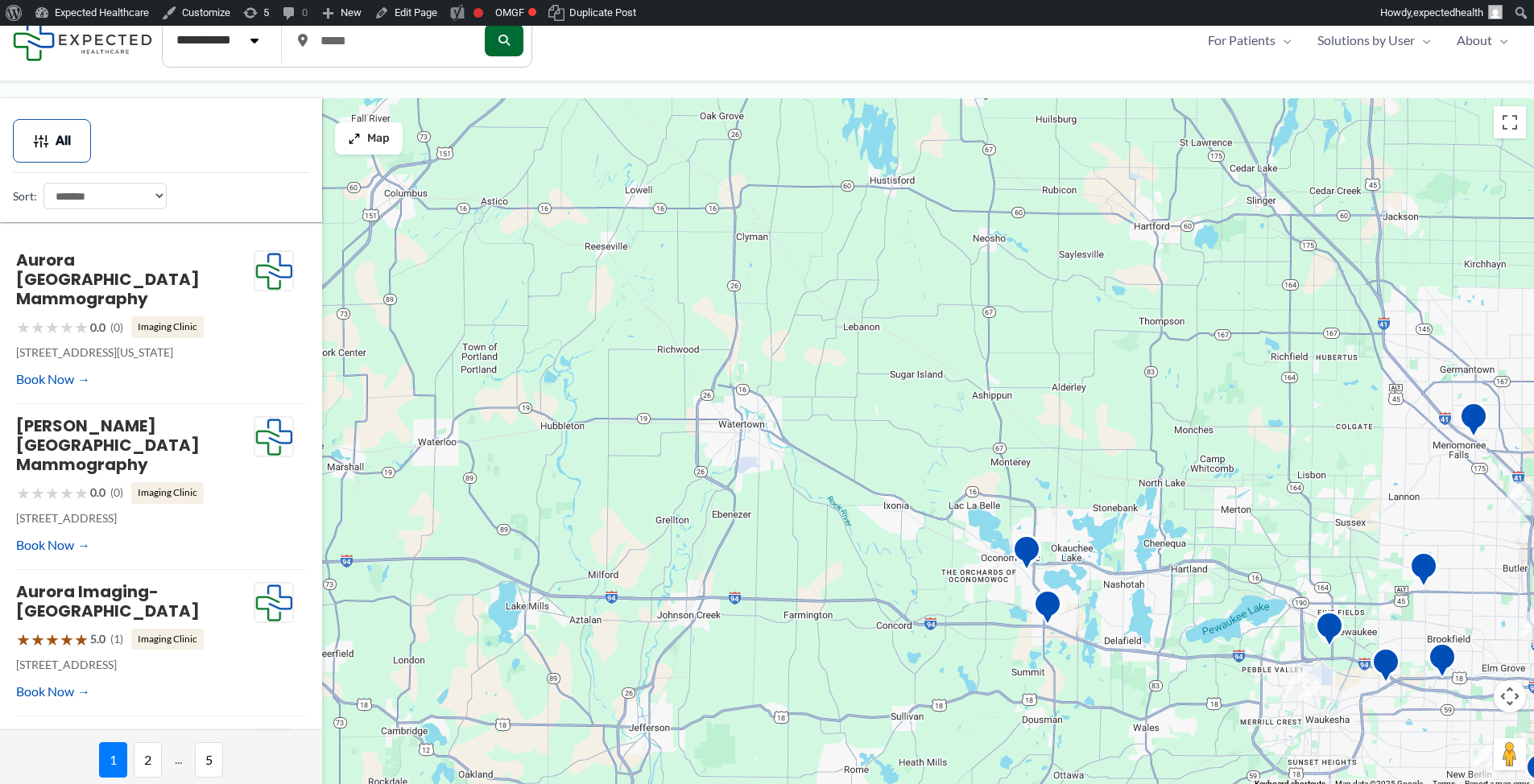
drag, startPoint x: 558, startPoint y: 333, endPoint x: 853, endPoint y: 495, distance: 336.6
click at [853, 495] on div at bounding box center [767, 444] width 1534 height 691
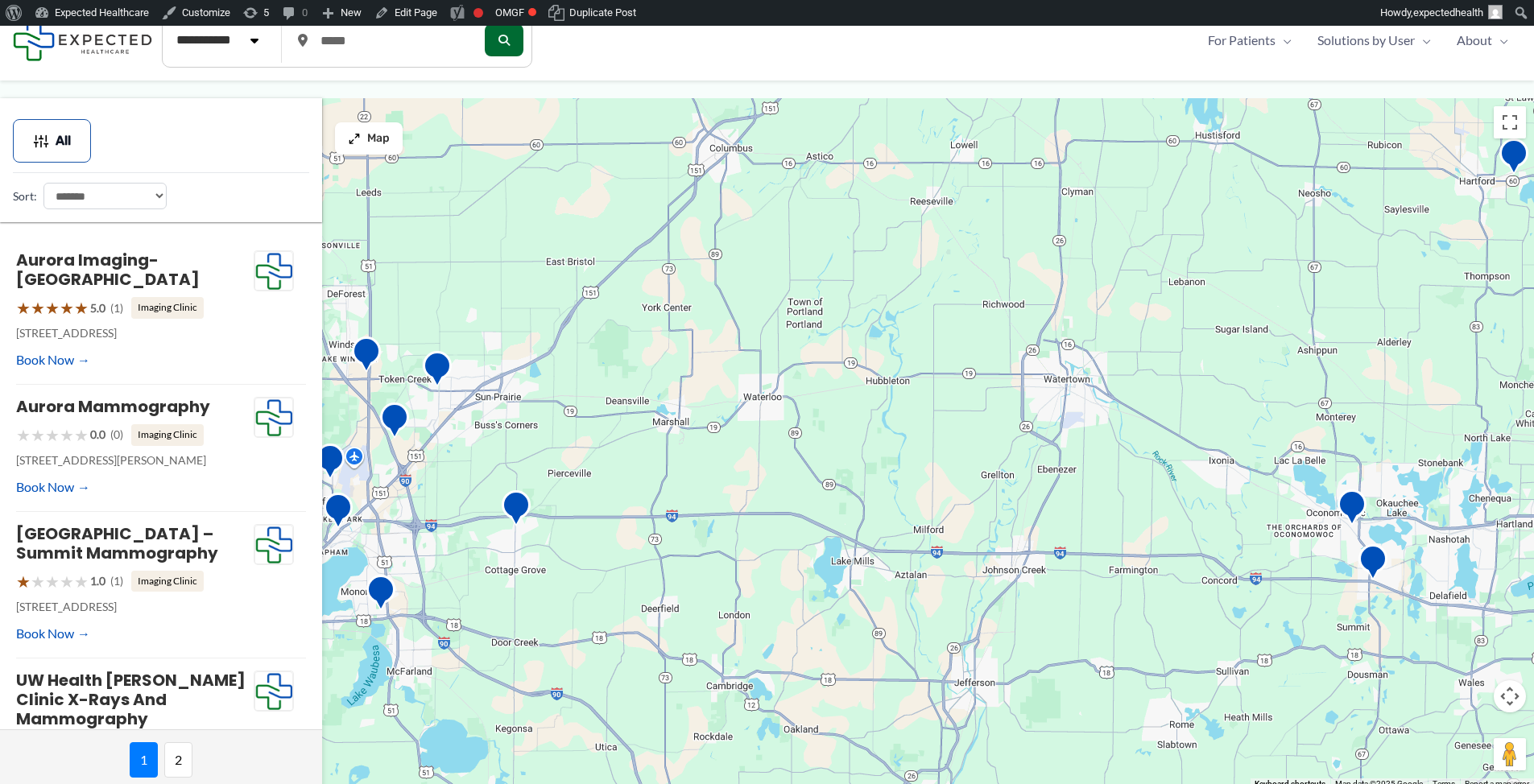
drag, startPoint x: 768, startPoint y: 519, endPoint x: 983, endPoint y: 498, distance: 216.0
click at [983, 498] on div at bounding box center [767, 444] width 1534 height 691
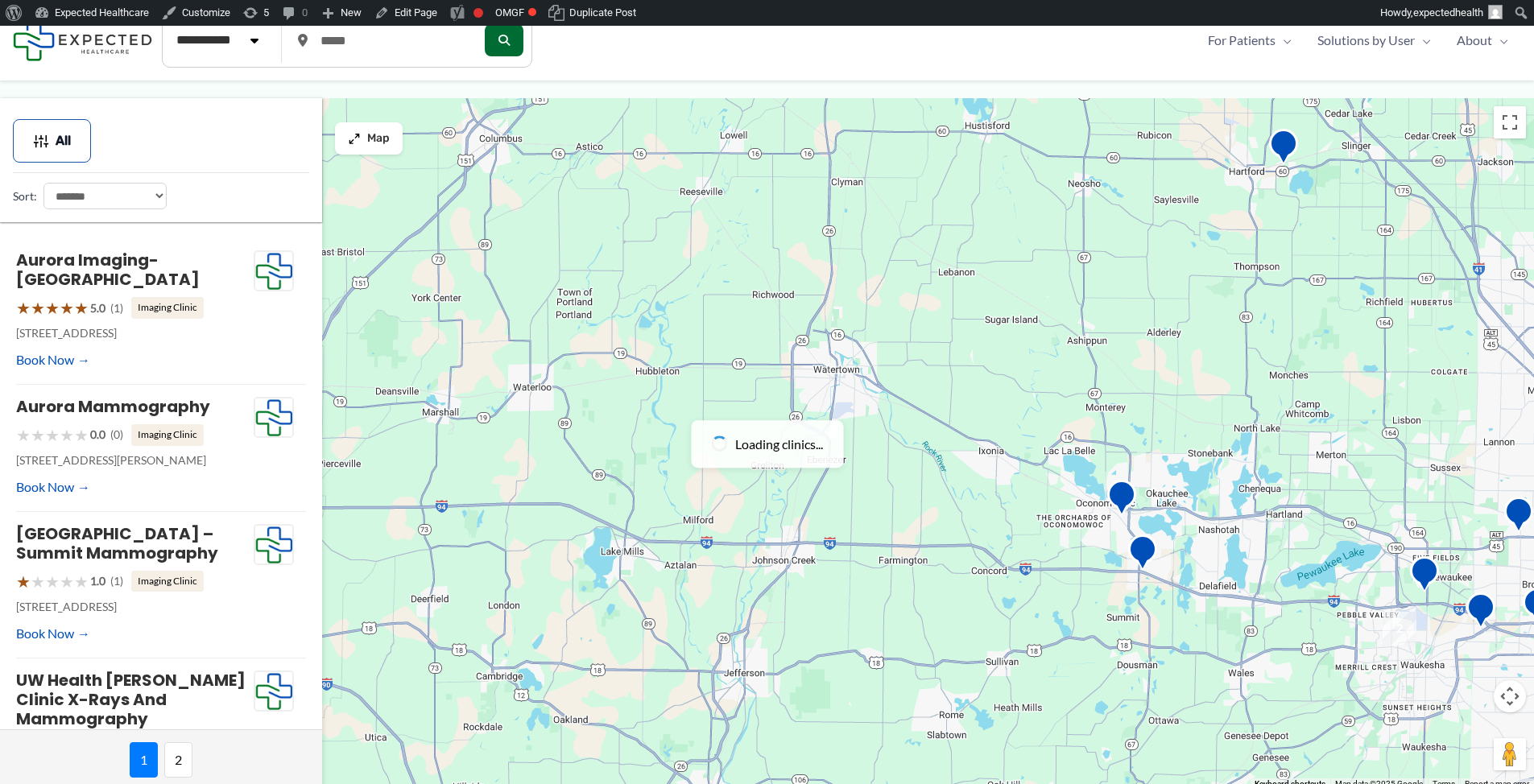
drag, startPoint x: 1155, startPoint y: 452, endPoint x: 801, endPoint y: 452, distance: 354.0
click at [801, 452] on div at bounding box center [767, 444] width 1534 height 691
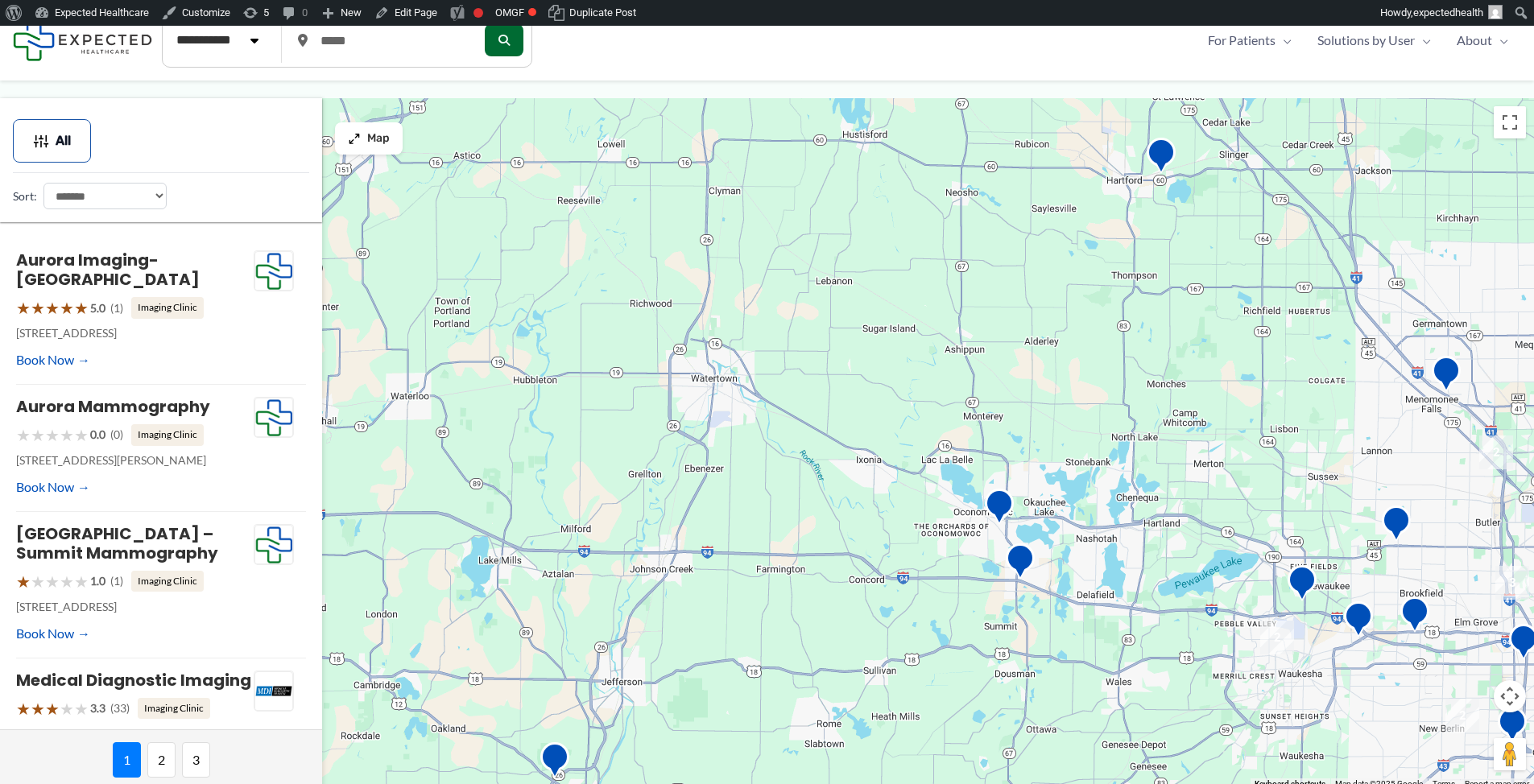
click at [1057, 448] on div at bounding box center [767, 444] width 1534 height 691
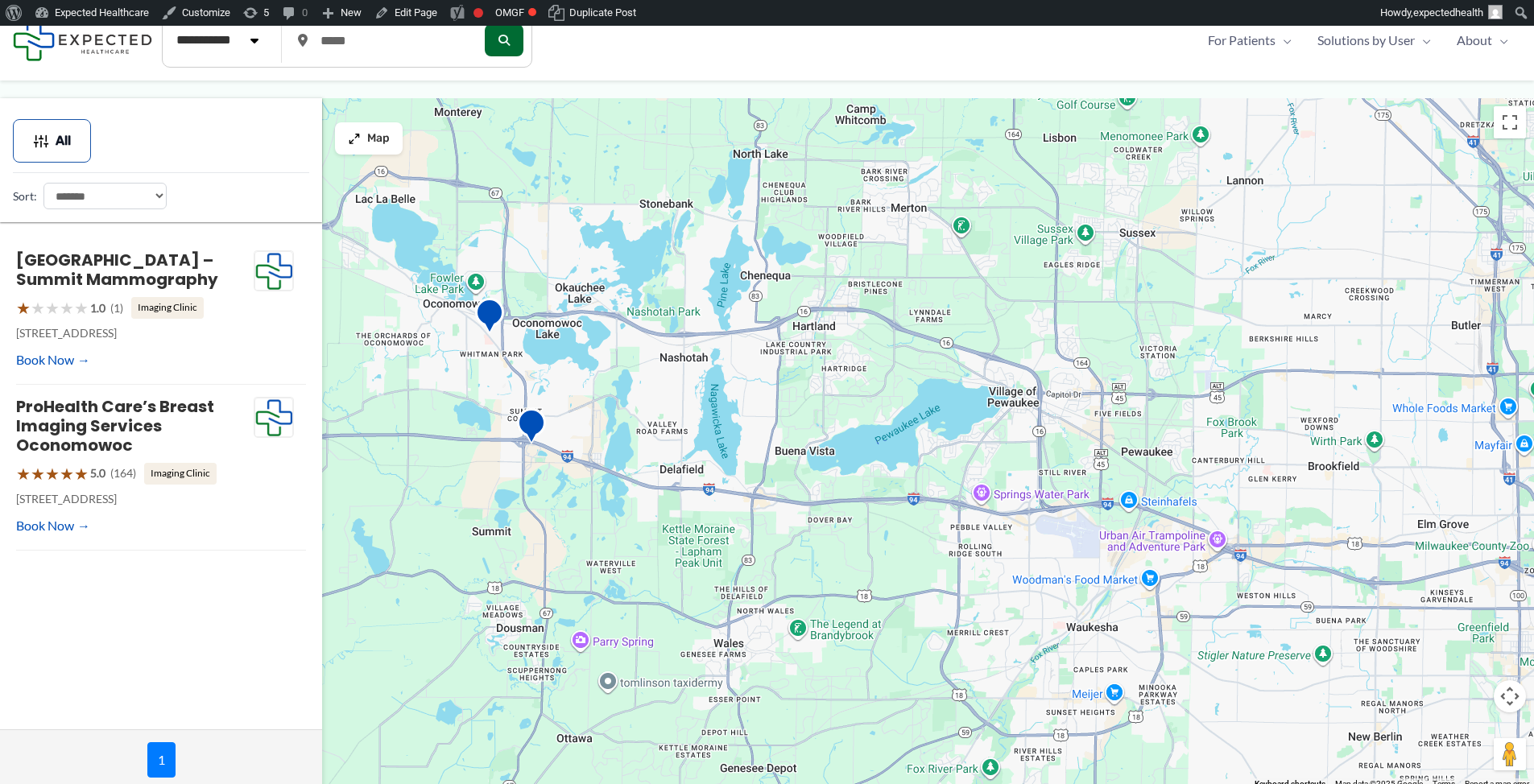
drag, startPoint x: 1189, startPoint y: 515, endPoint x: 744, endPoint y: 246, distance: 520.0
click at [733, 238] on div at bounding box center [767, 444] width 1534 height 691
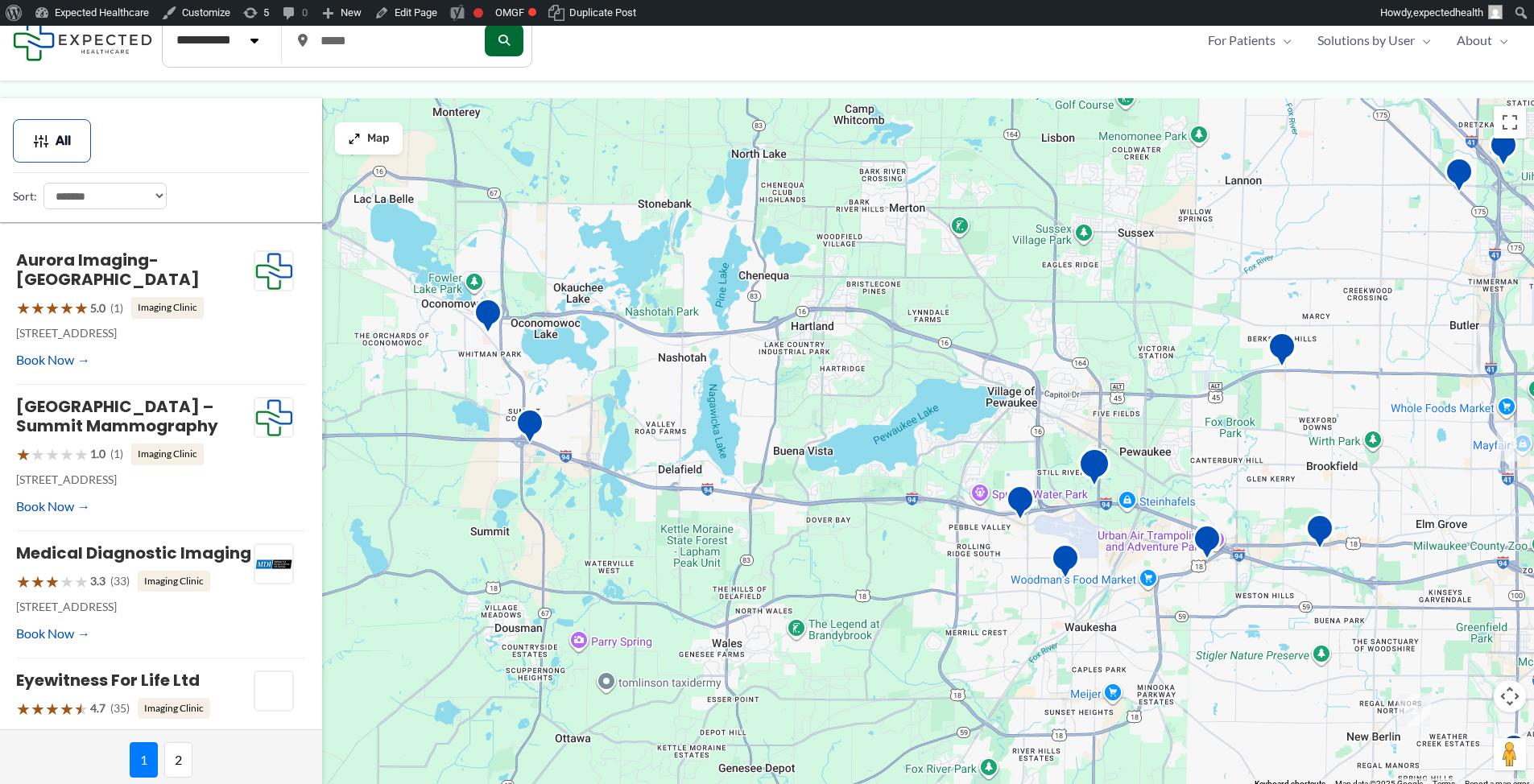
click at [1093, 470] on img "ProHealth Care&#8217;s Breast Imaging Services Pewaukee" at bounding box center [1095, 470] width 33 height 44
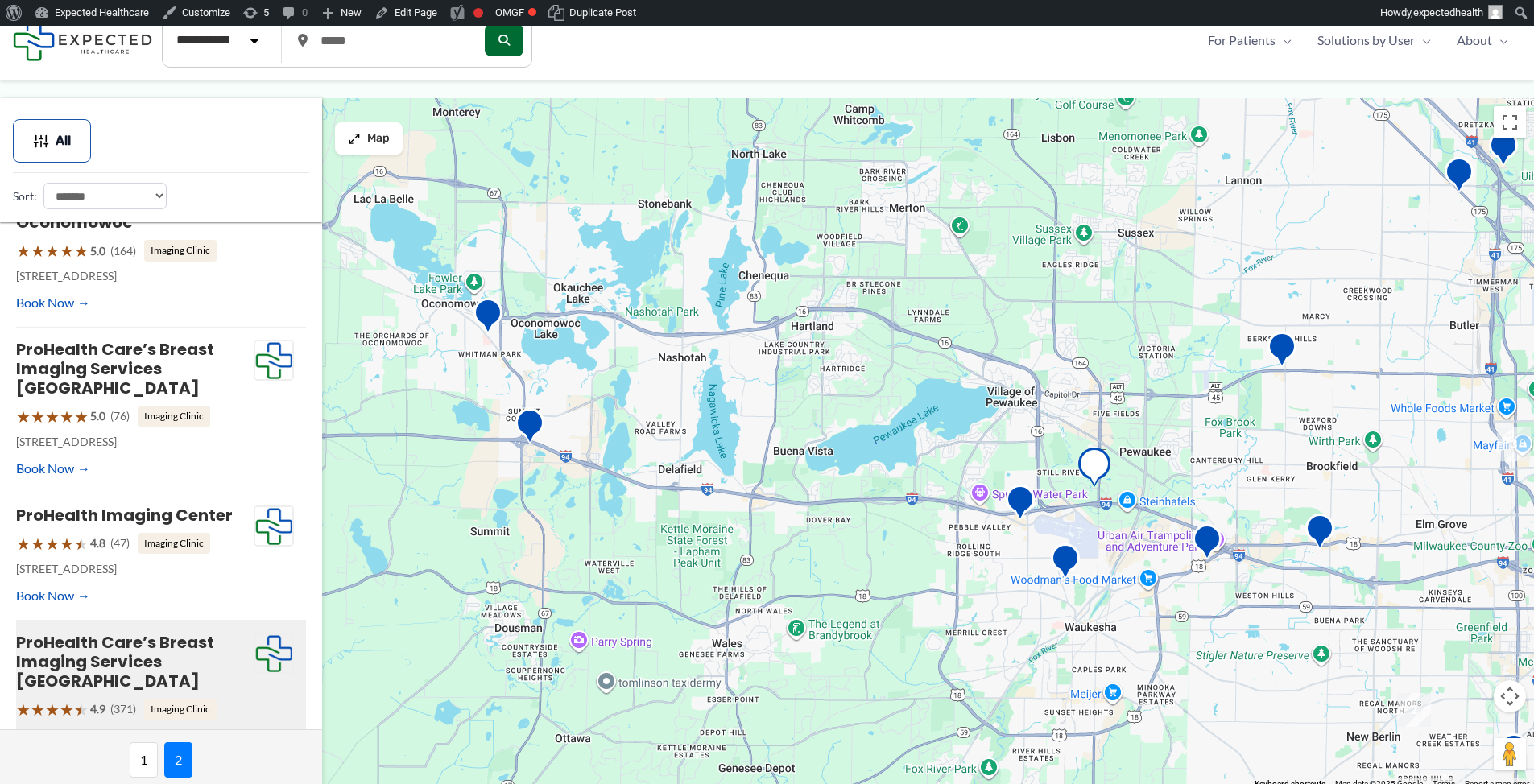
scroll to position [133, 0]
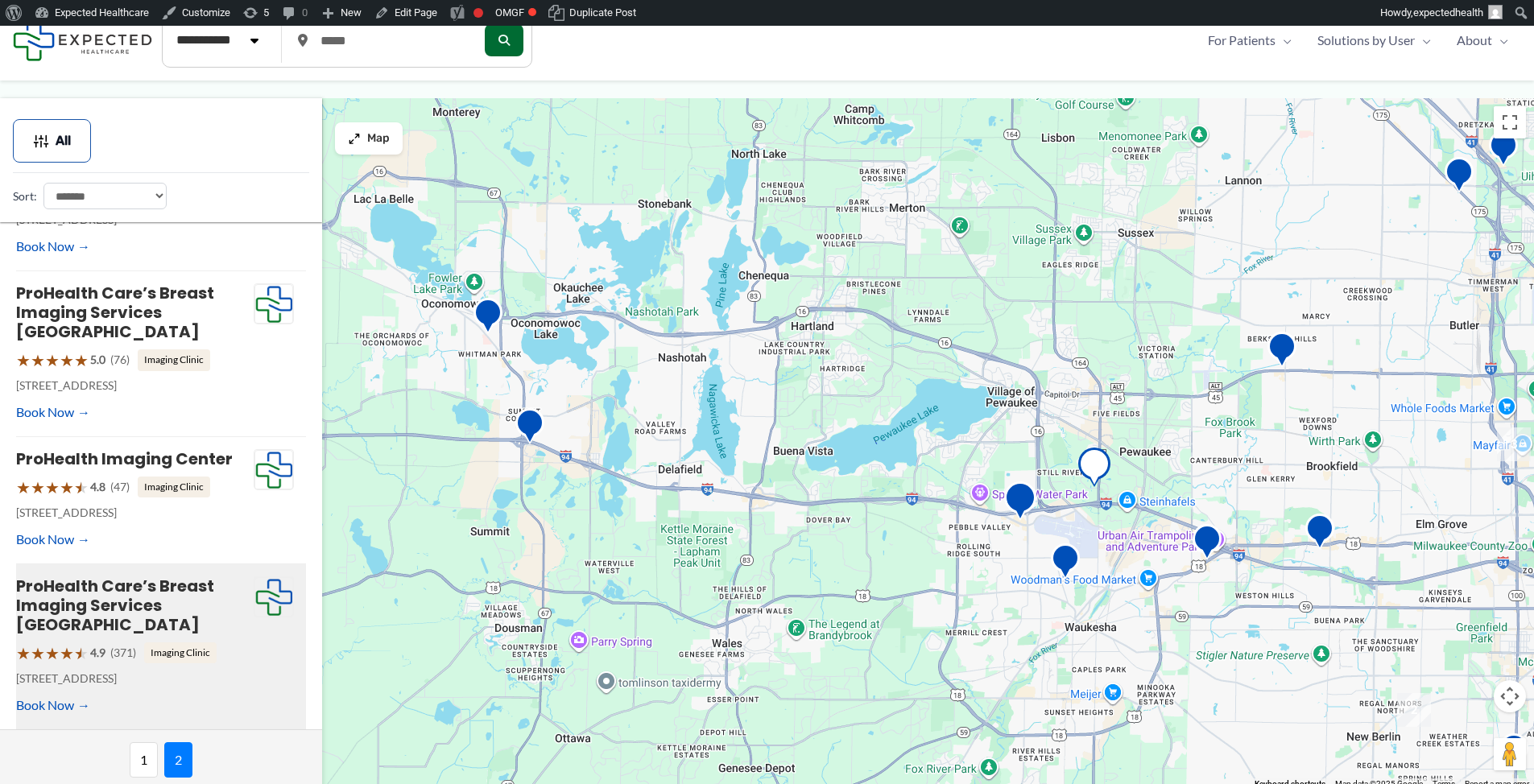
click at [1018, 497] on img "SimonMed Imaging &#8211; Pewaukee" at bounding box center [1020, 503] width 33 height 44
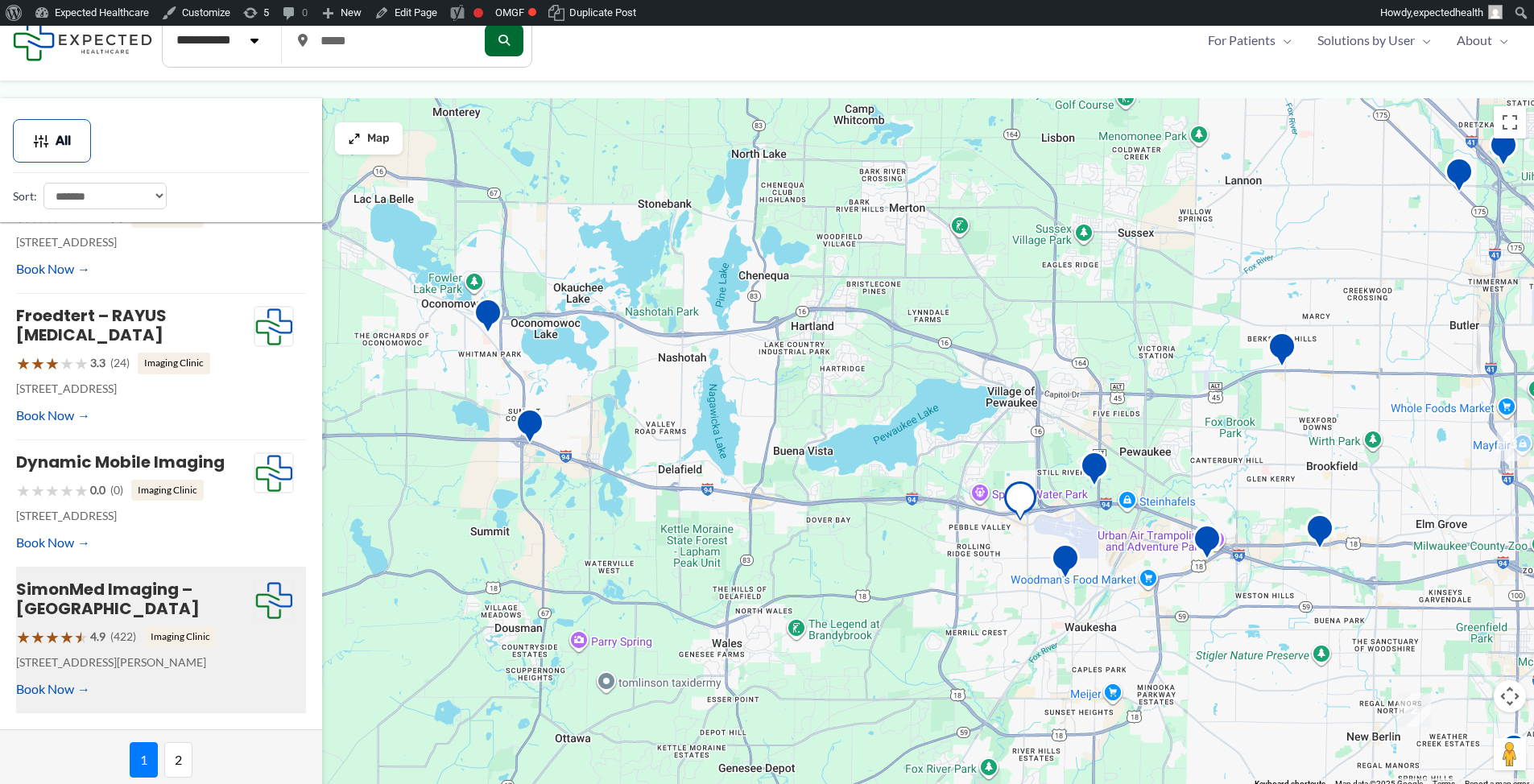
scroll to position [976, 0]
click at [1073, 566] on img "ProHealth Care&#8217;s Imaging Services" at bounding box center [1065, 562] width 33 height 44
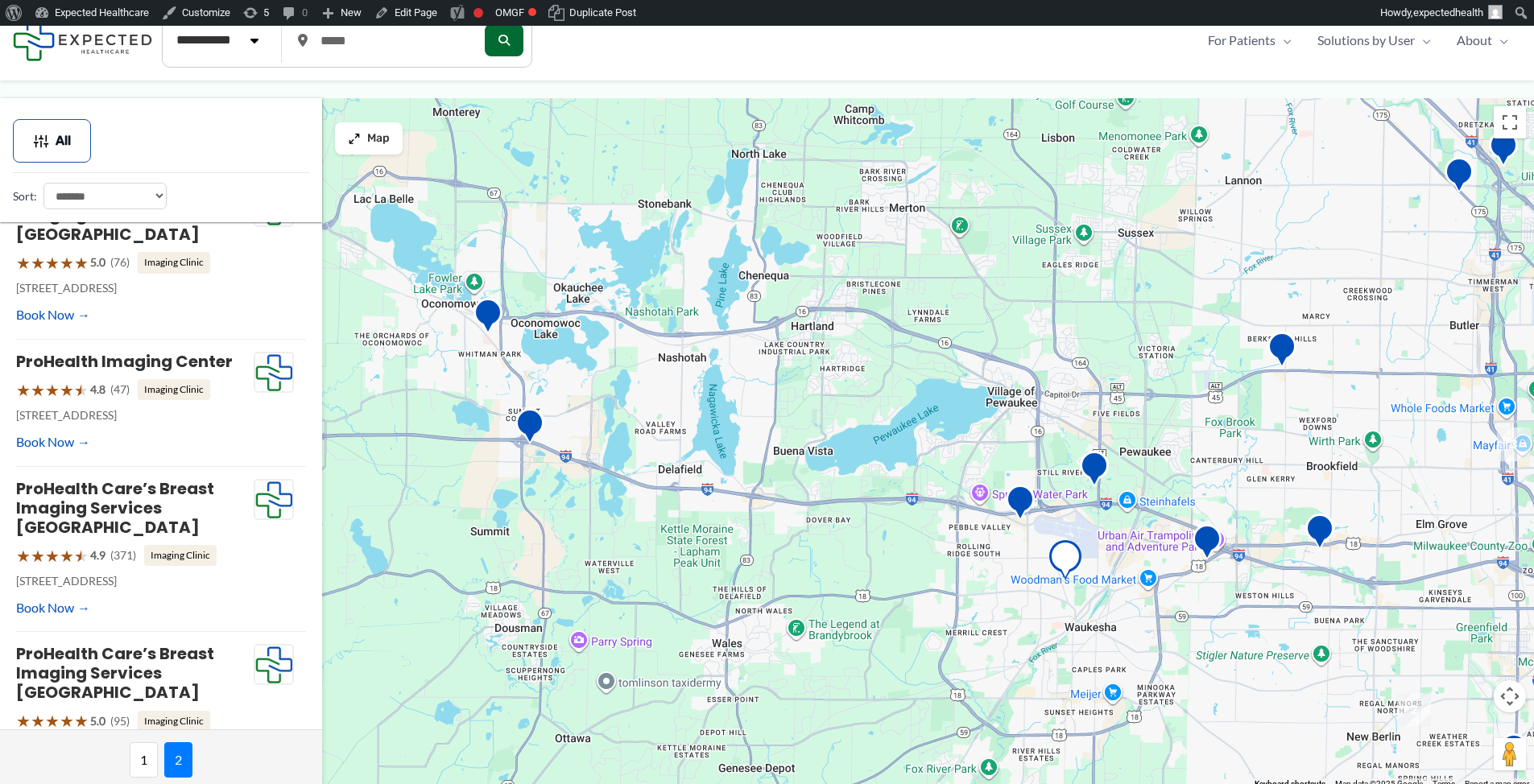
scroll to position [445, 0]
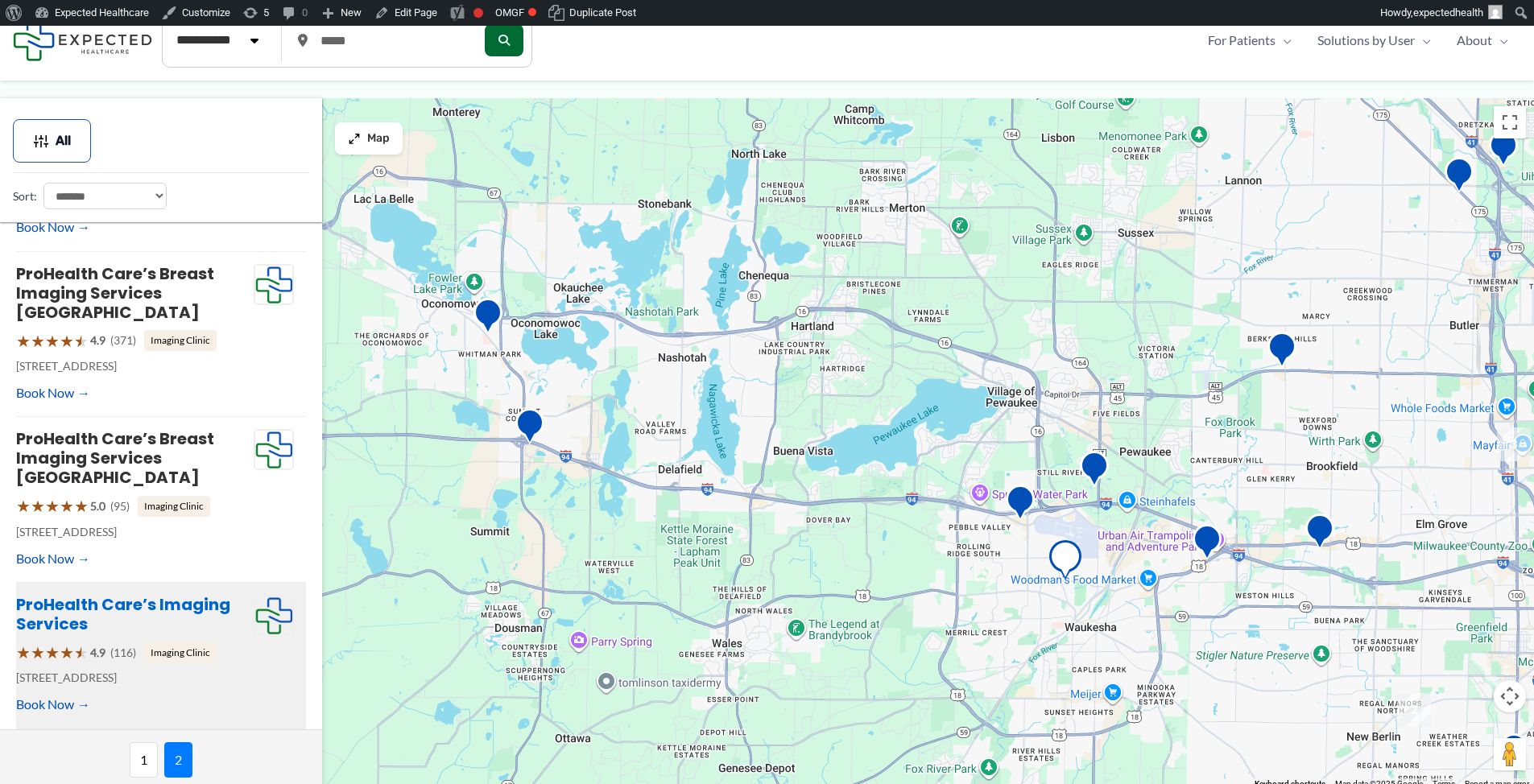
click at [103, 610] on link "ProHealth Care’s Imaging Services" at bounding box center [122, 614] width 214 height 42
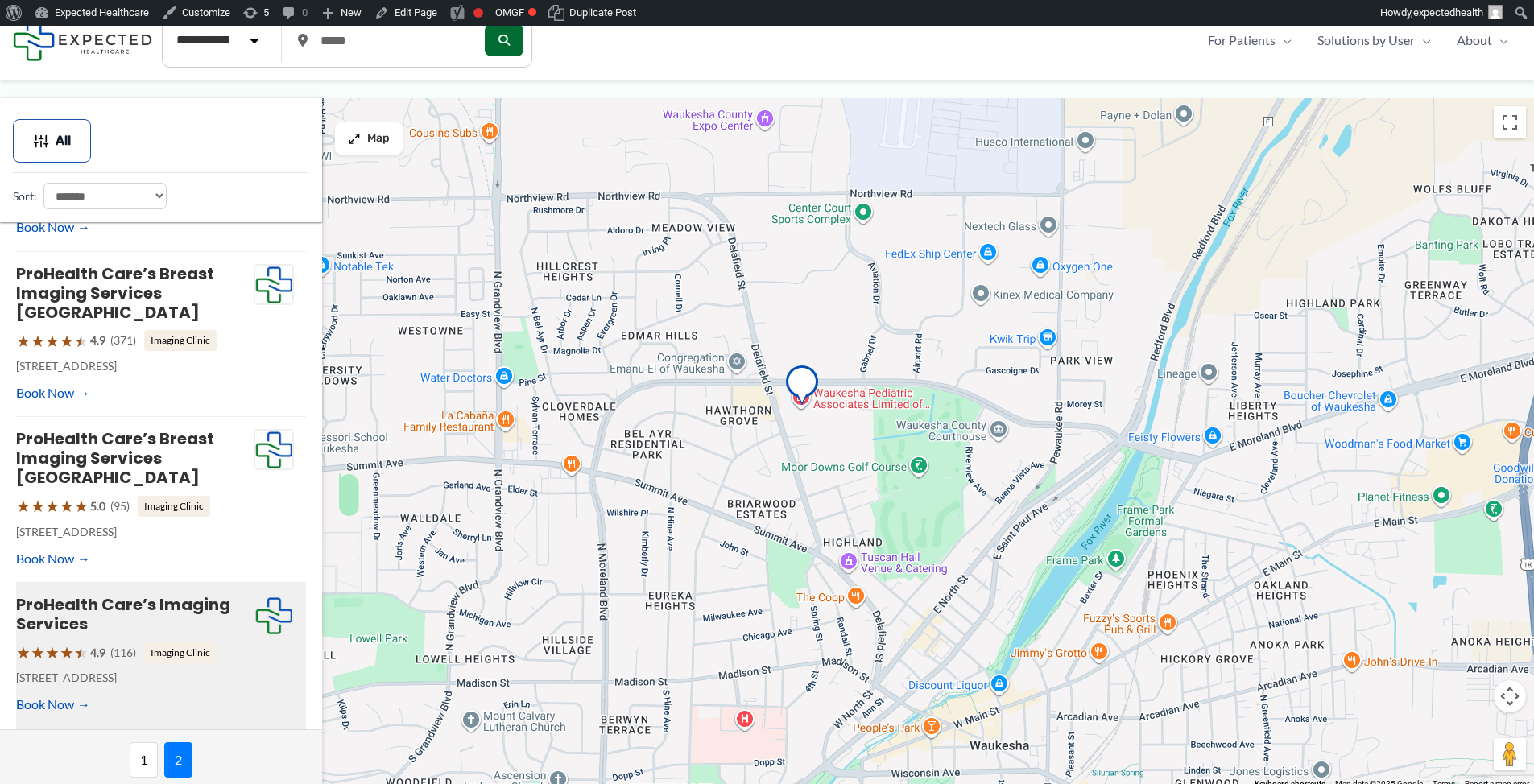
drag, startPoint x: 625, startPoint y: 567, endPoint x: 740, endPoint y: 462, distance: 155.7
click at [740, 462] on div at bounding box center [767, 444] width 1534 height 691
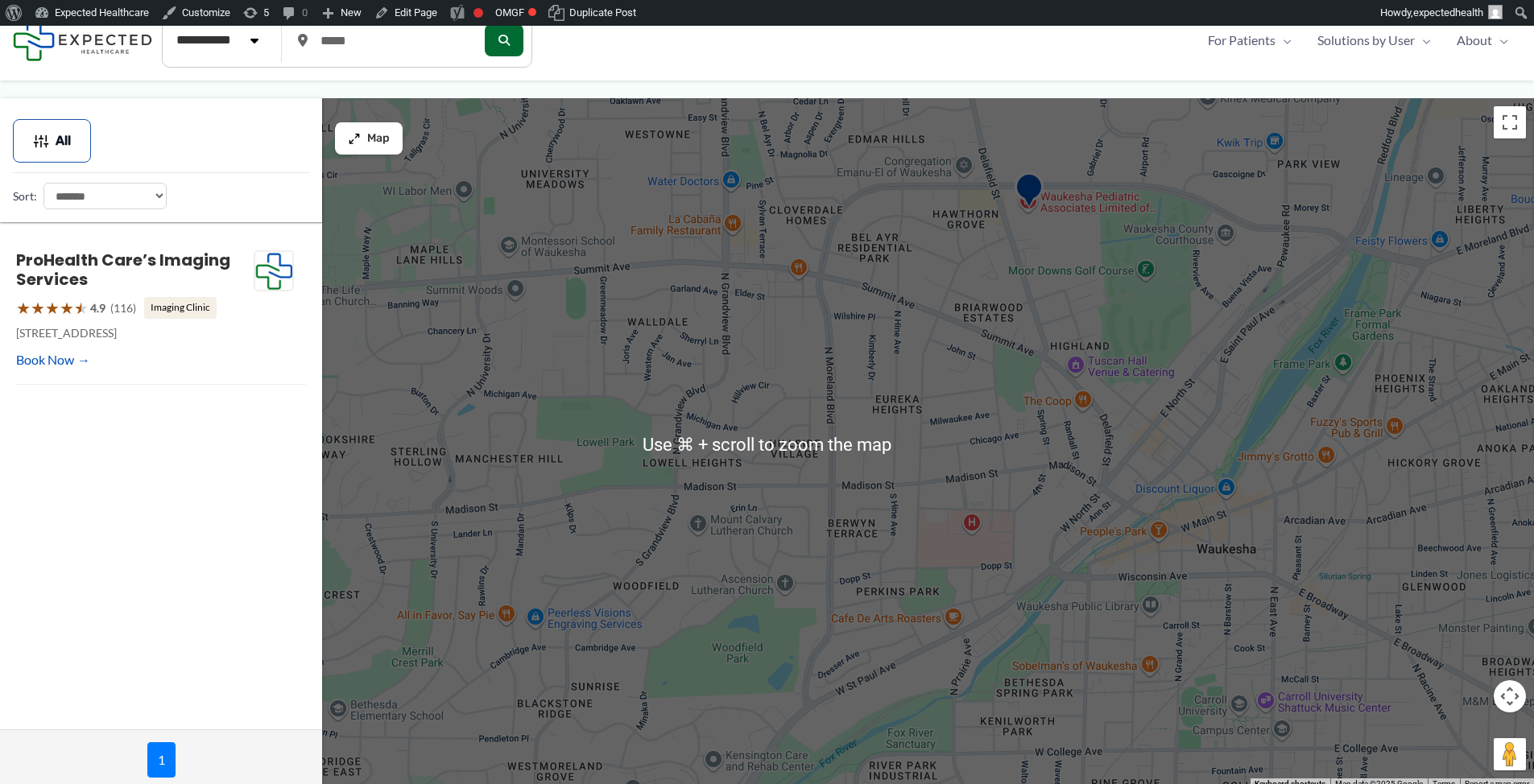
scroll to position [0, 0]
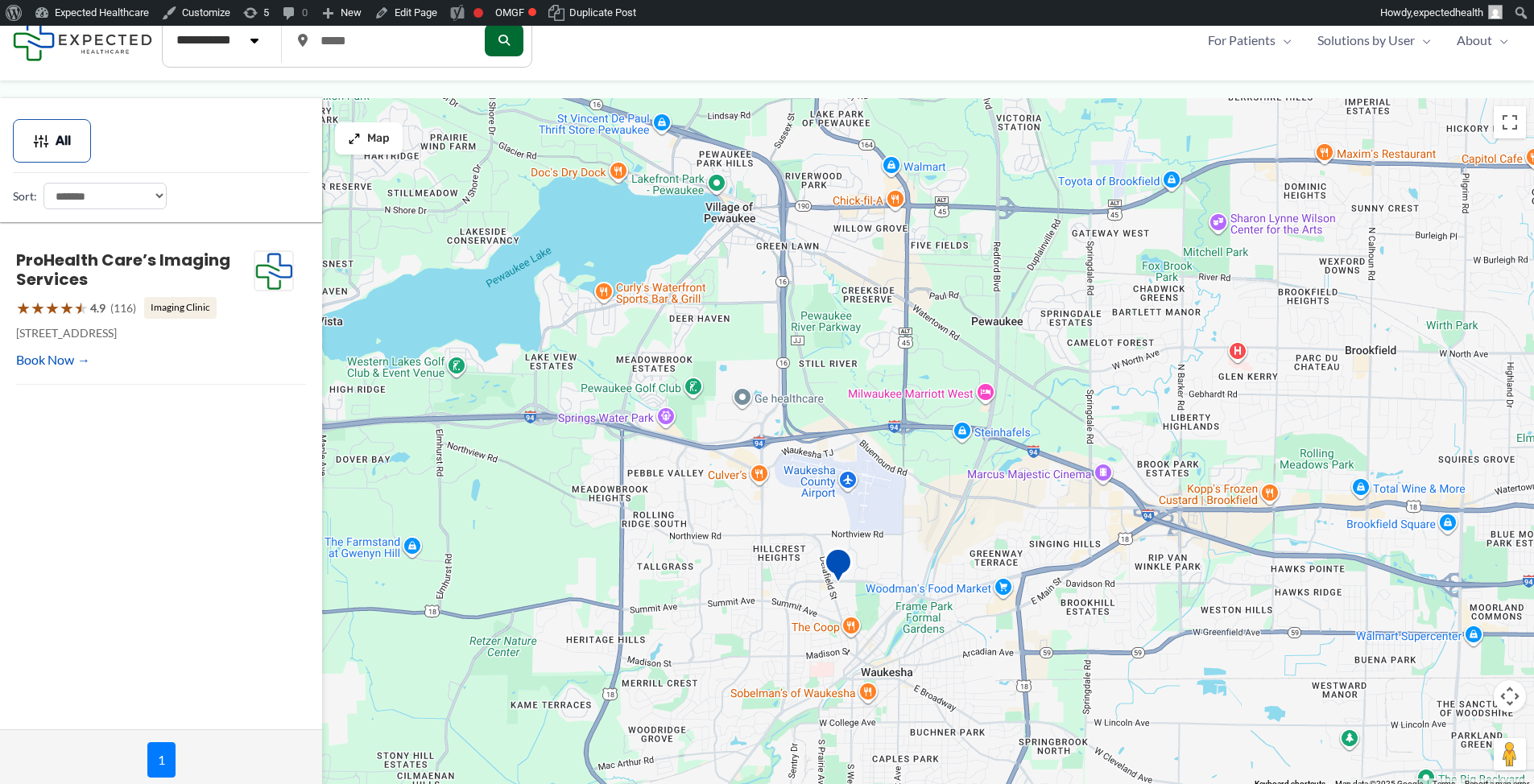
drag, startPoint x: 824, startPoint y: 261, endPoint x: 881, endPoint y: 503, distance: 248.6
click at [881, 503] on div at bounding box center [767, 444] width 1534 height 691
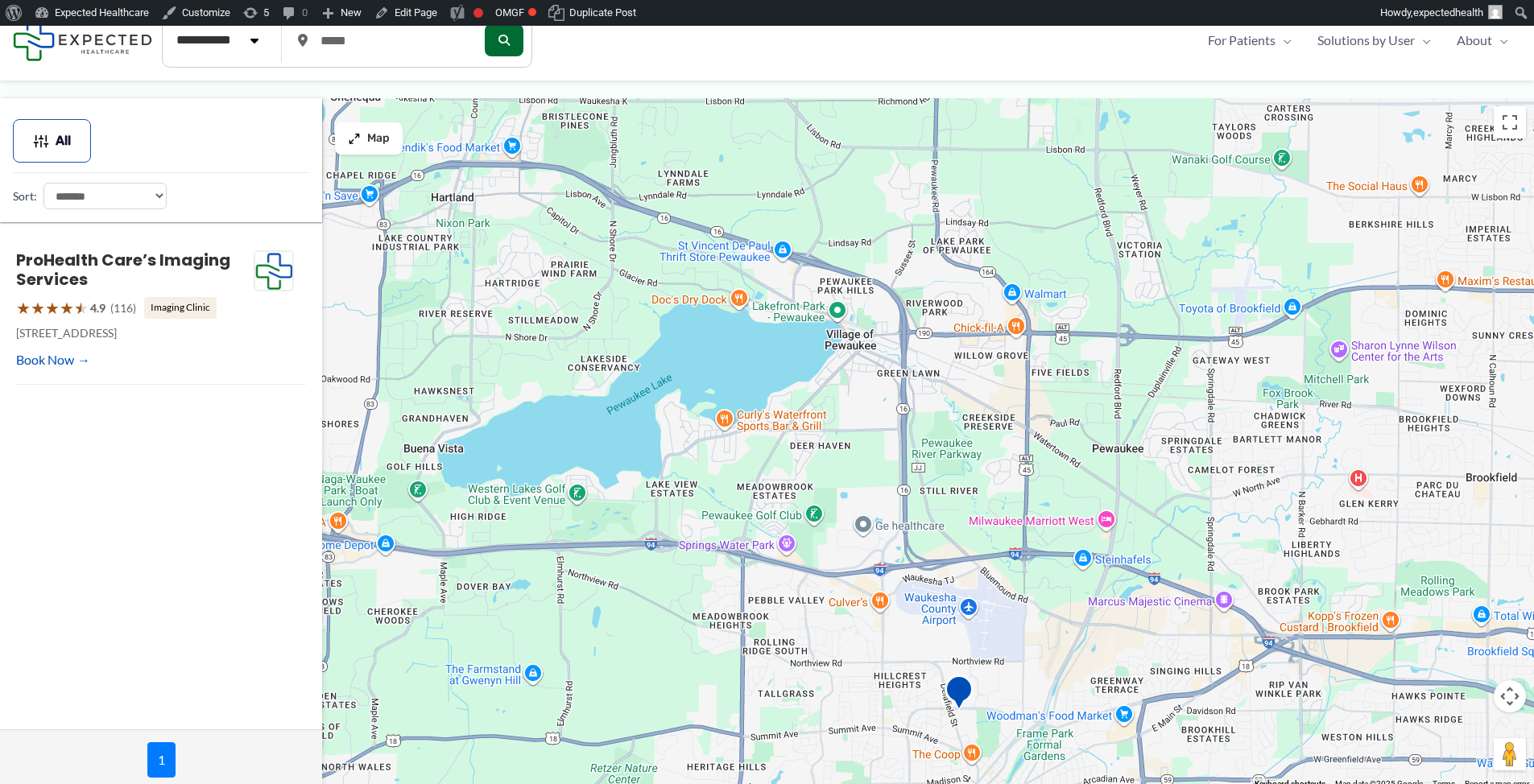
drag, startPoint x: 702, startPoint y: 427, endPoint x: 812, endPoint y: 515, distance: 140.9
click at [812, 515] on div at bounding box center [767, 444] width 1534 height 691
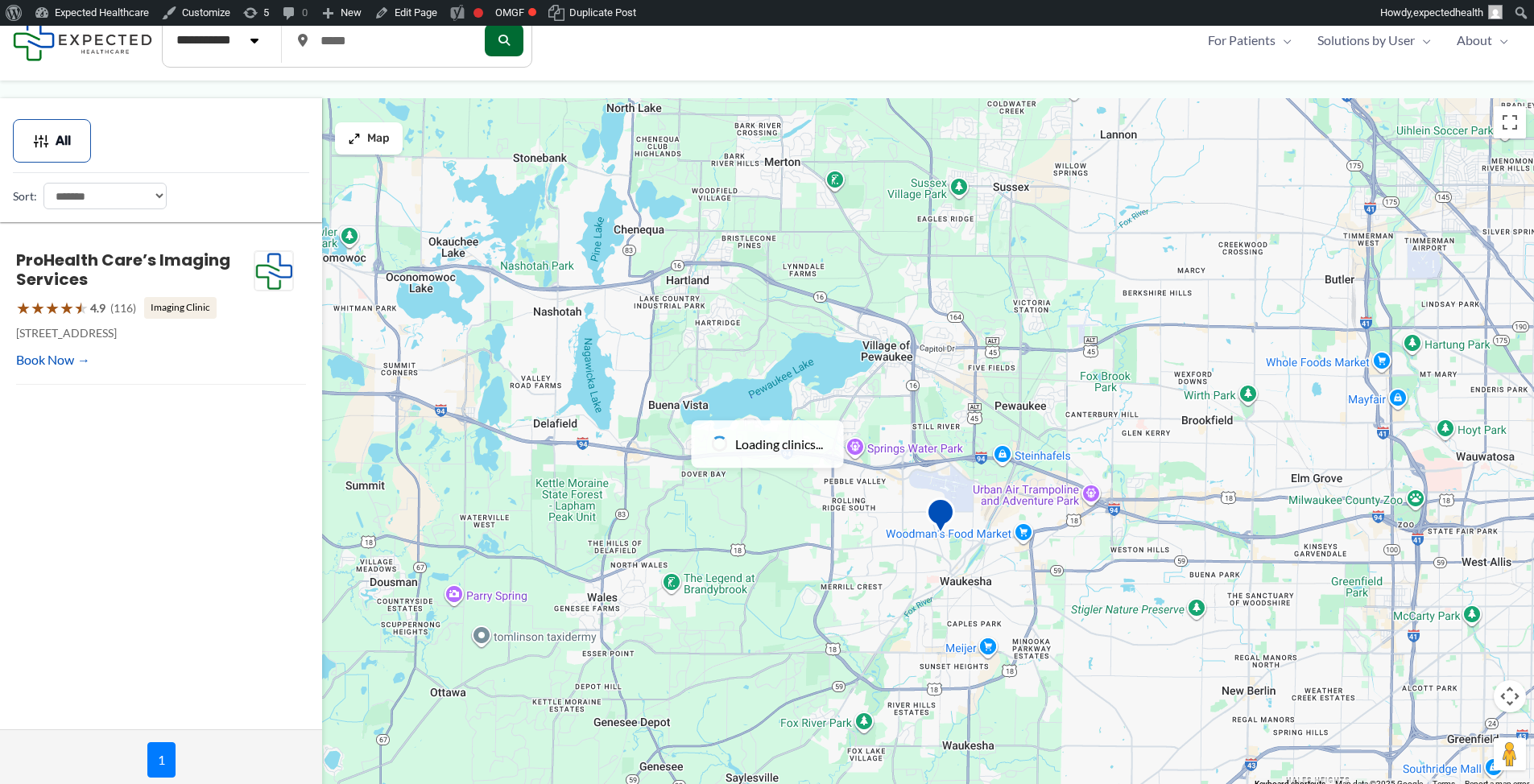
drag, startPoint x: 992, startPoint y: 545, endPoint x: 864, endPoint y: 389, distance: 201.8
click at [864, 389] on div at bounding box center [767, 444] width 1534 height 691
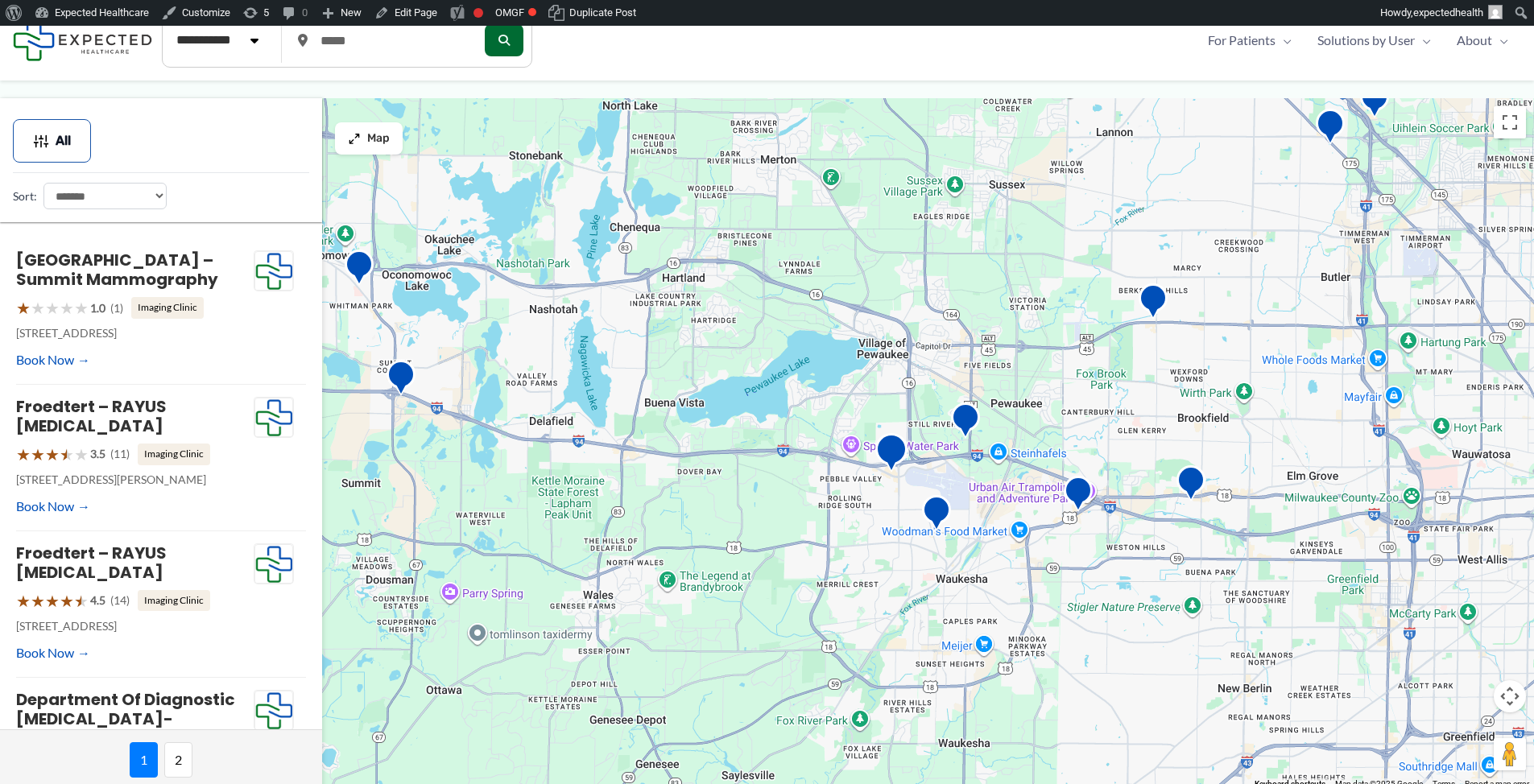
click at [888, 462] on img "SimonMed Imaging &#8211; Pewaukee" at bounding box center [892, 455] width 33 height 44
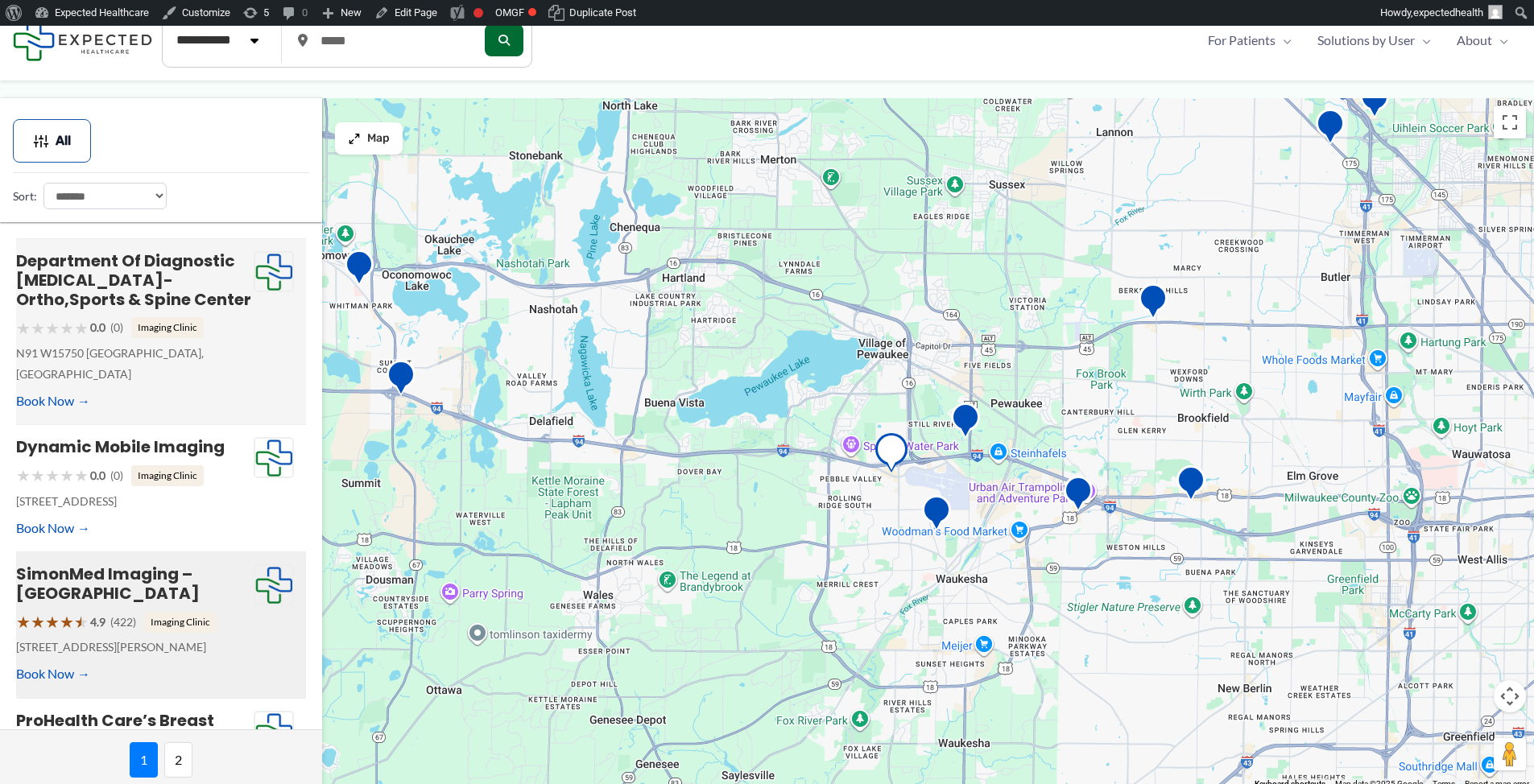
scroll to position [450, 0]
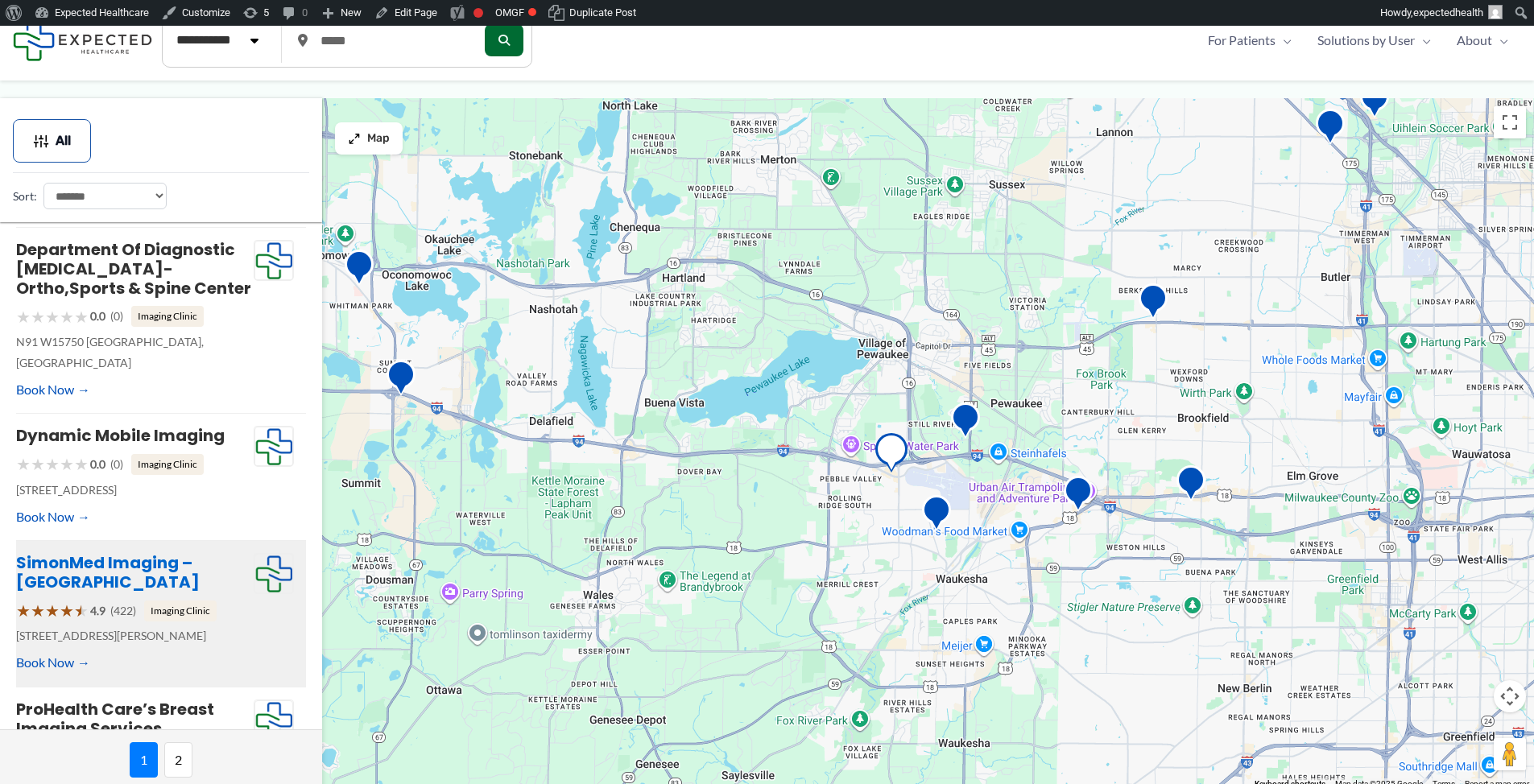
click at [86, 593] on link "SimonMed Imaging – [GEOGRAPHIC_DATA]" at bounding box center [107, 572] width 183 height 42
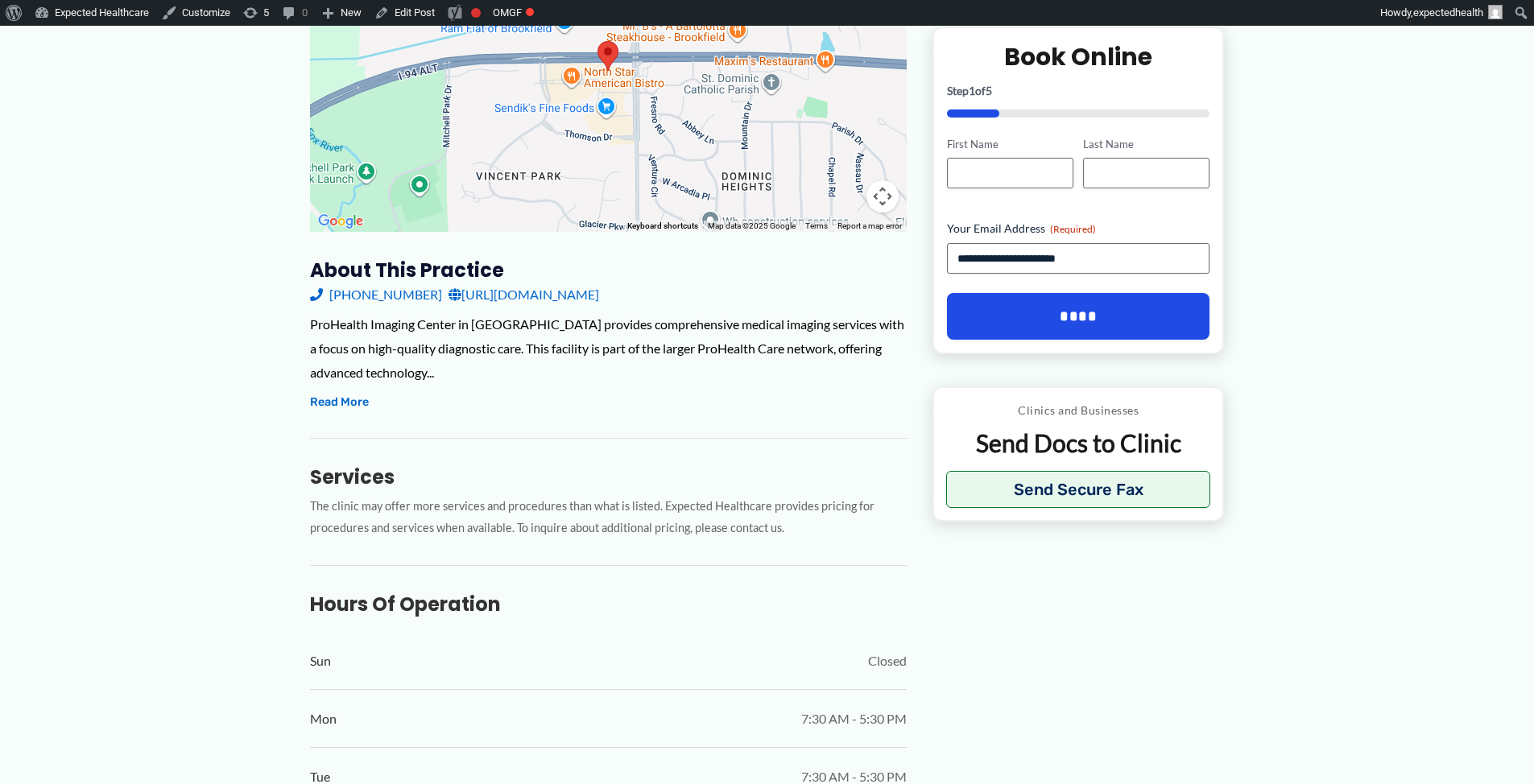
scroll to position [352, 0]
click at [322, 441] on div "Services The clinic may offer more services and procedures than what is listed.…" at bounding box center [609, 488] width 597 height 101
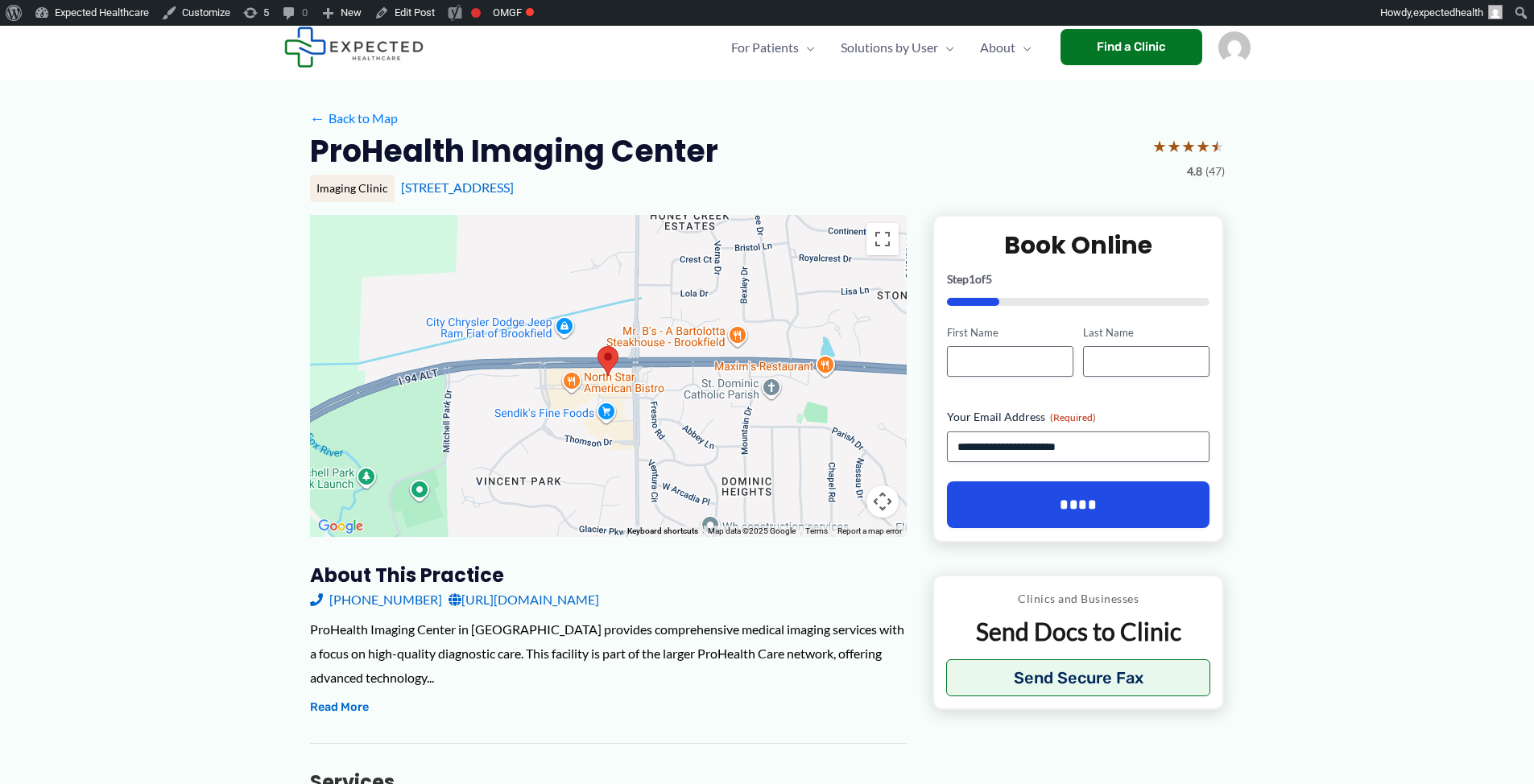
scroll to position [0, 0]
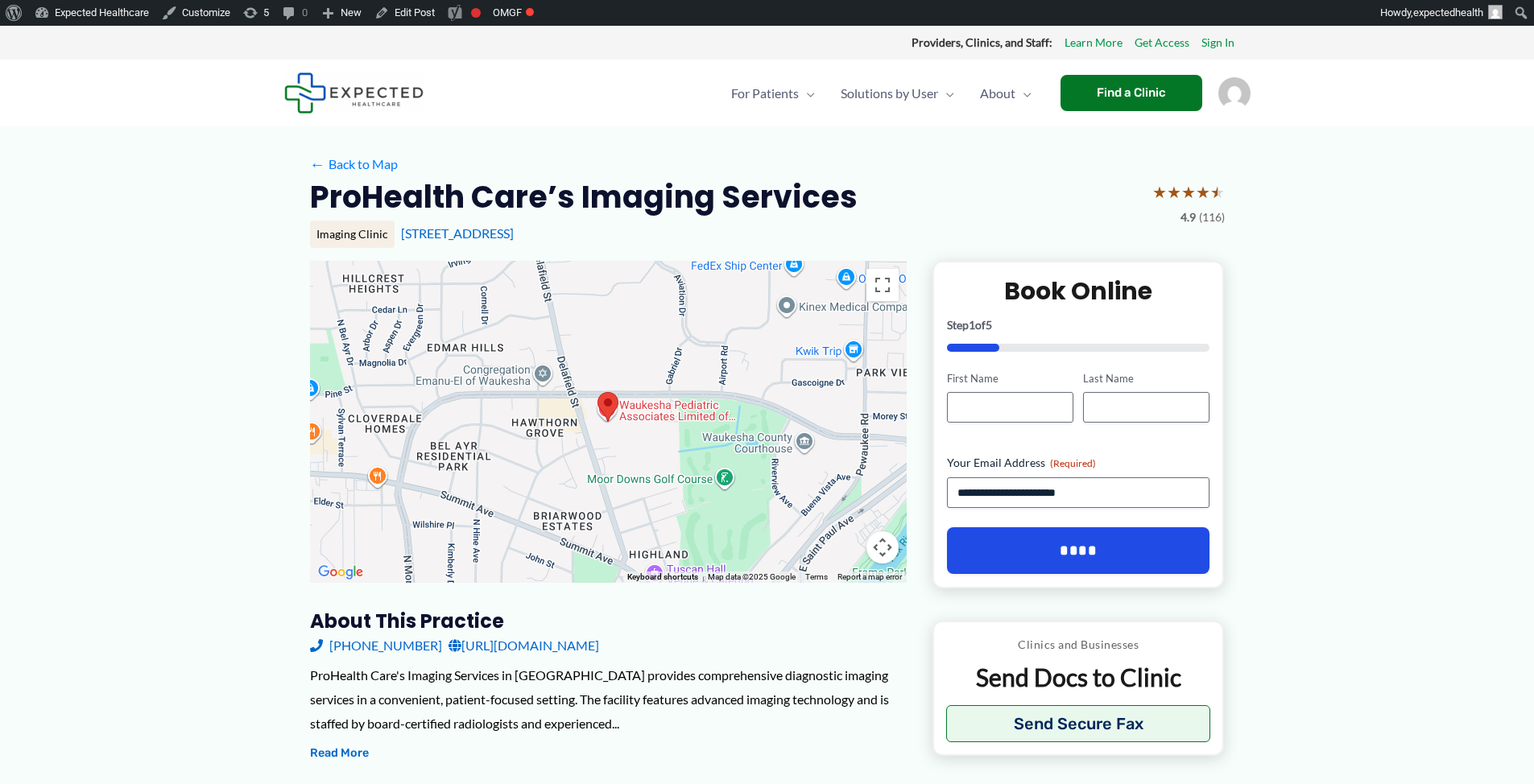
click at [585, 646] on link "https://www.prohealthcare.org/locations/profile/" at bounding box center [523, 645] width 151 height 25
click at [599, 649] on link "https://www.prohealthcare.org/locations/profile/" at bounding box center [523, 645] width 151 height 25
click at [563, 675] on div "ProHealth Care's Imaging Services in Waukesha provides comprehensive diagnostic…" at bounding box center [609, 699] width 597 height 72
copy div "Waukesha"
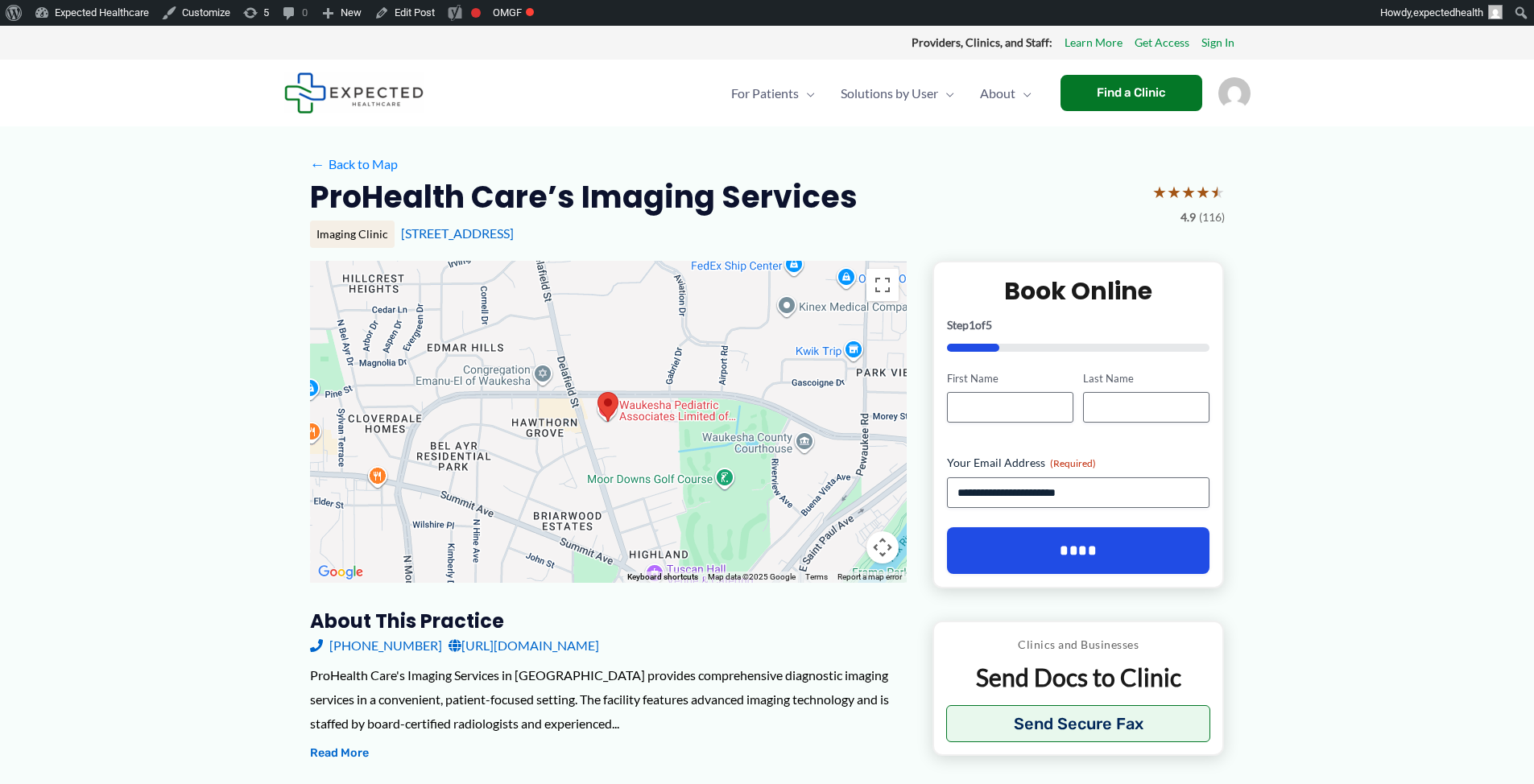
click at [690, 195] on h2 "ProHealth Care’s Imaging Services" at bounding box center [584, 197] width 548 height 39
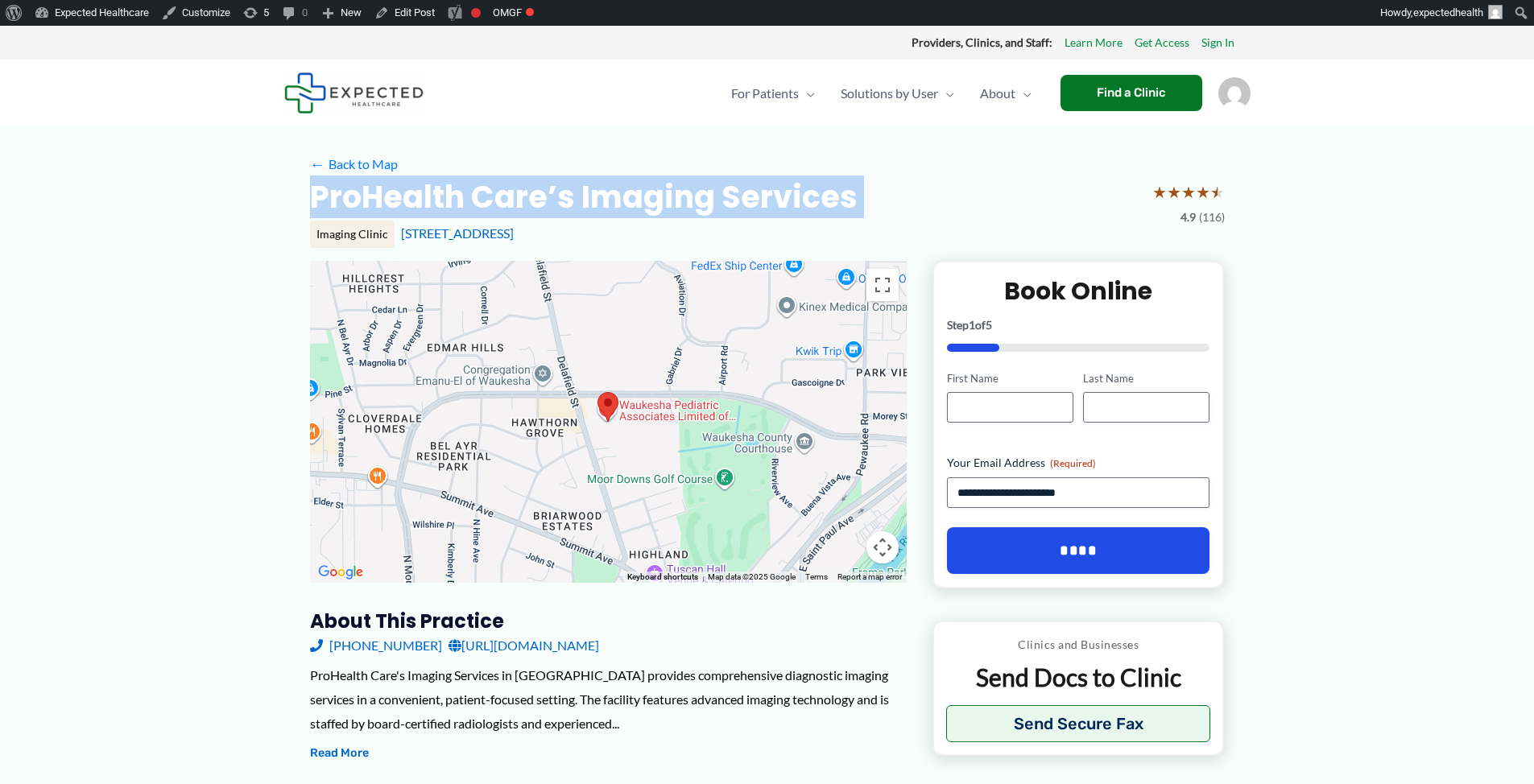
click at [690, 195] on h2 "ProHealth Care’s Imaging Services" at bounding box center [584, 197] width 548 height 39
copy div "ProHealth Care’s Imaging Services"
drag, startPoint x: 602, startPoint y: 240, endPoint x: 399, endPoint y: 241, distance: 203.0
click at [401, 241] on div "[STREET_ADDRESS]" at bounding box center [813, 233] width 824 height 18
copy link "[STREET_ADDRESS]"
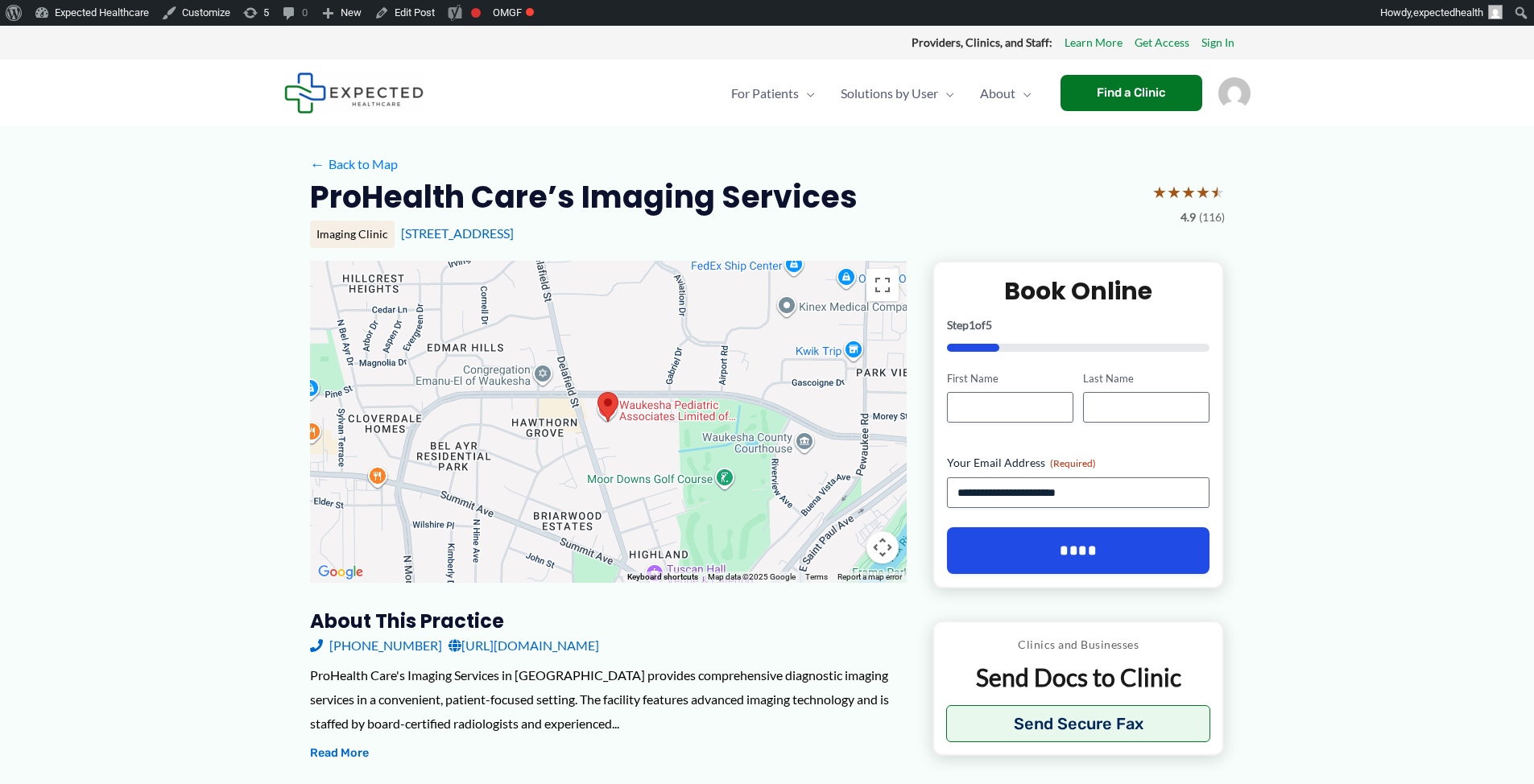
click at [700, 192] on h2 "ProHealth Care’s Imaging Services" at bounding box center [584, 197] width 548 height 39
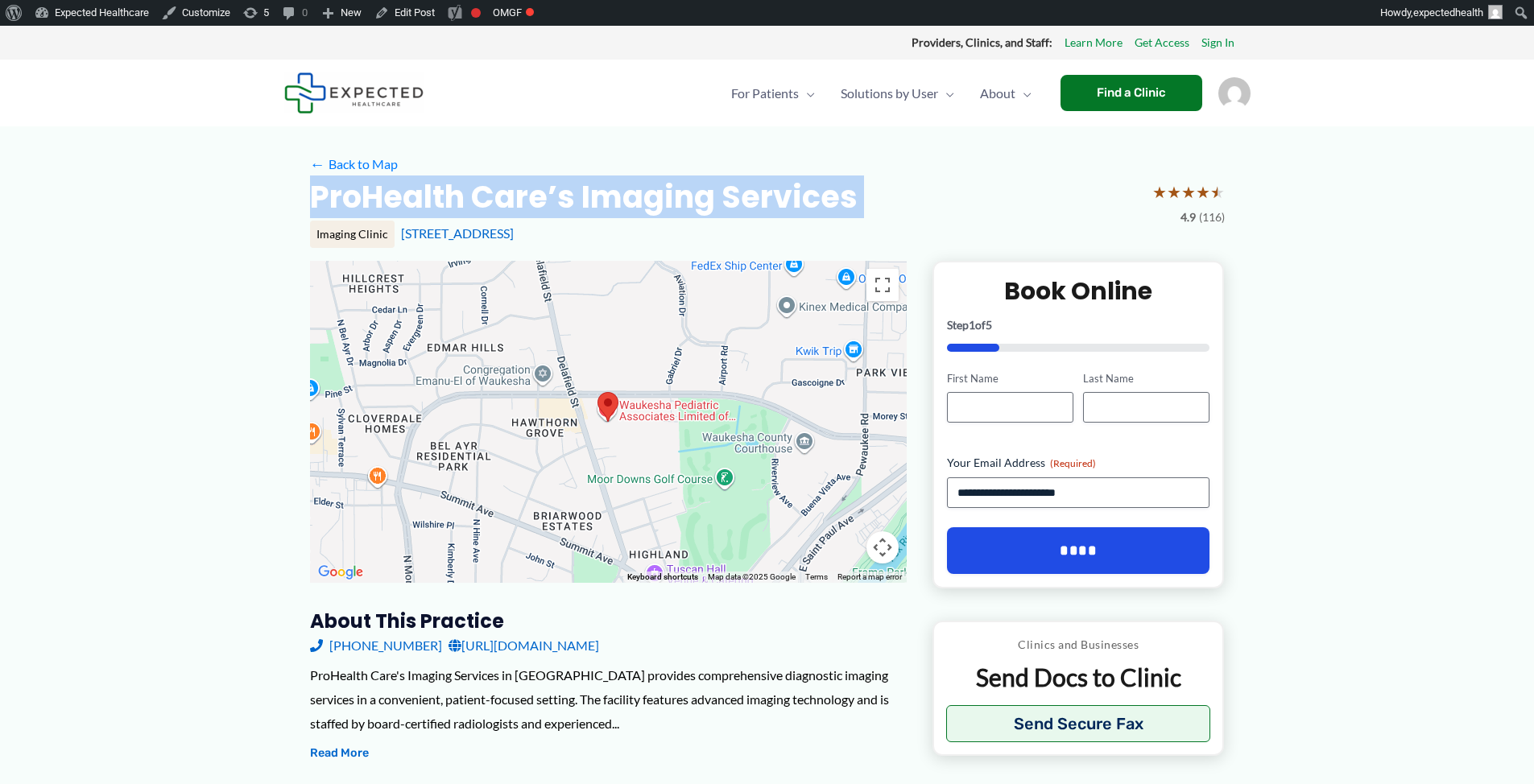
click at [700, 192] on h2 "ProHealth Care’s Imaging Services" at bounding box center [584, 197] width 548 height 39
copy div "ProHealth Care’s Imaging Services"
drag, startPoint x: 666, startPoint y: 232, endPoint x: 400, endPoint y: 233, distance: 266.0
click at [401, 233] on div "1111 Delafield St # 212, Waukesha, WI" at bounding box center [813, 233] width 824 height 18
copy link "1111 Delafield St # 212, Waukesha, WI"
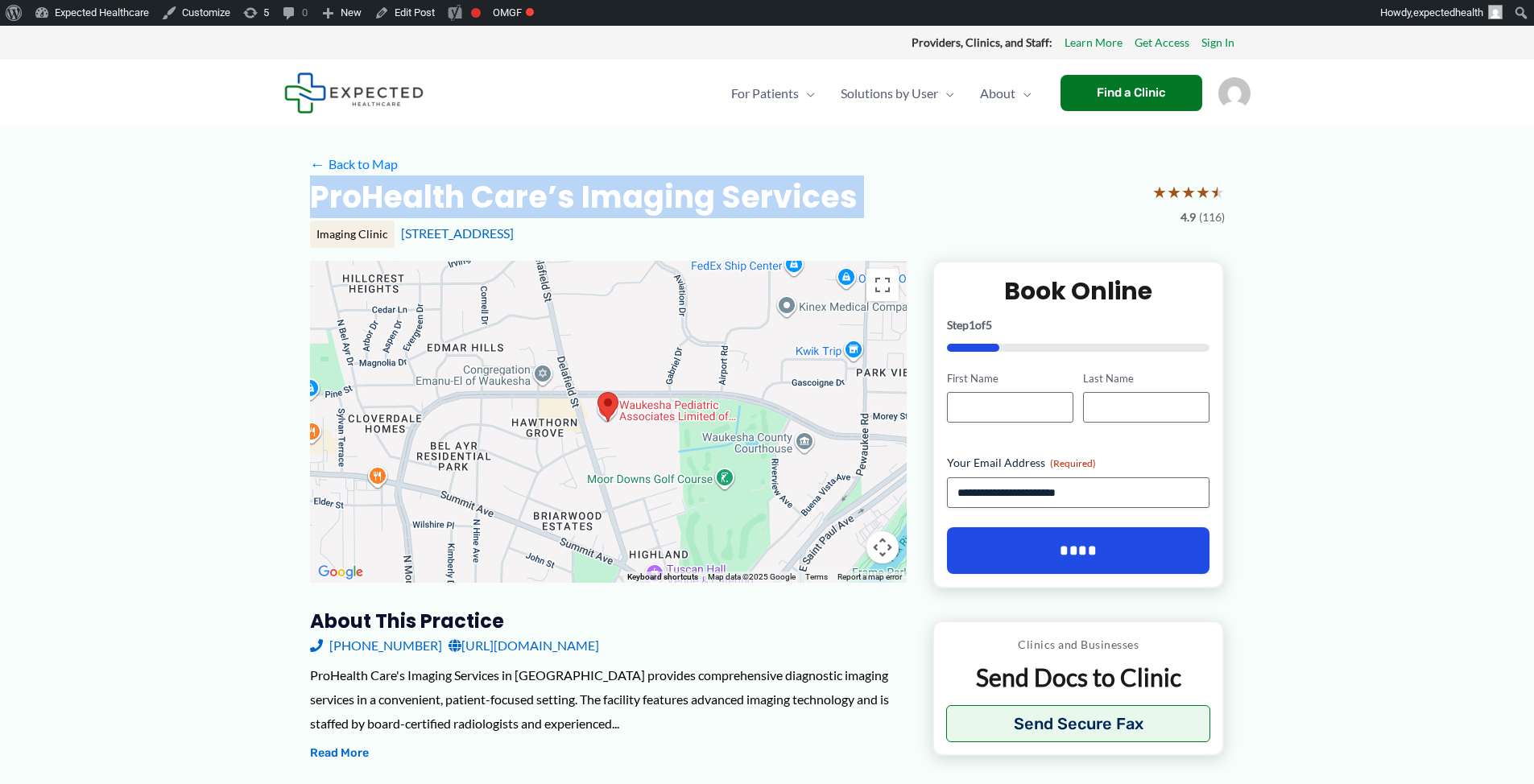
click at [703, 236] on div "1111 Delafield St # 212, Waukesha, WI" at bounding box center [813, 233] width 824 height 18
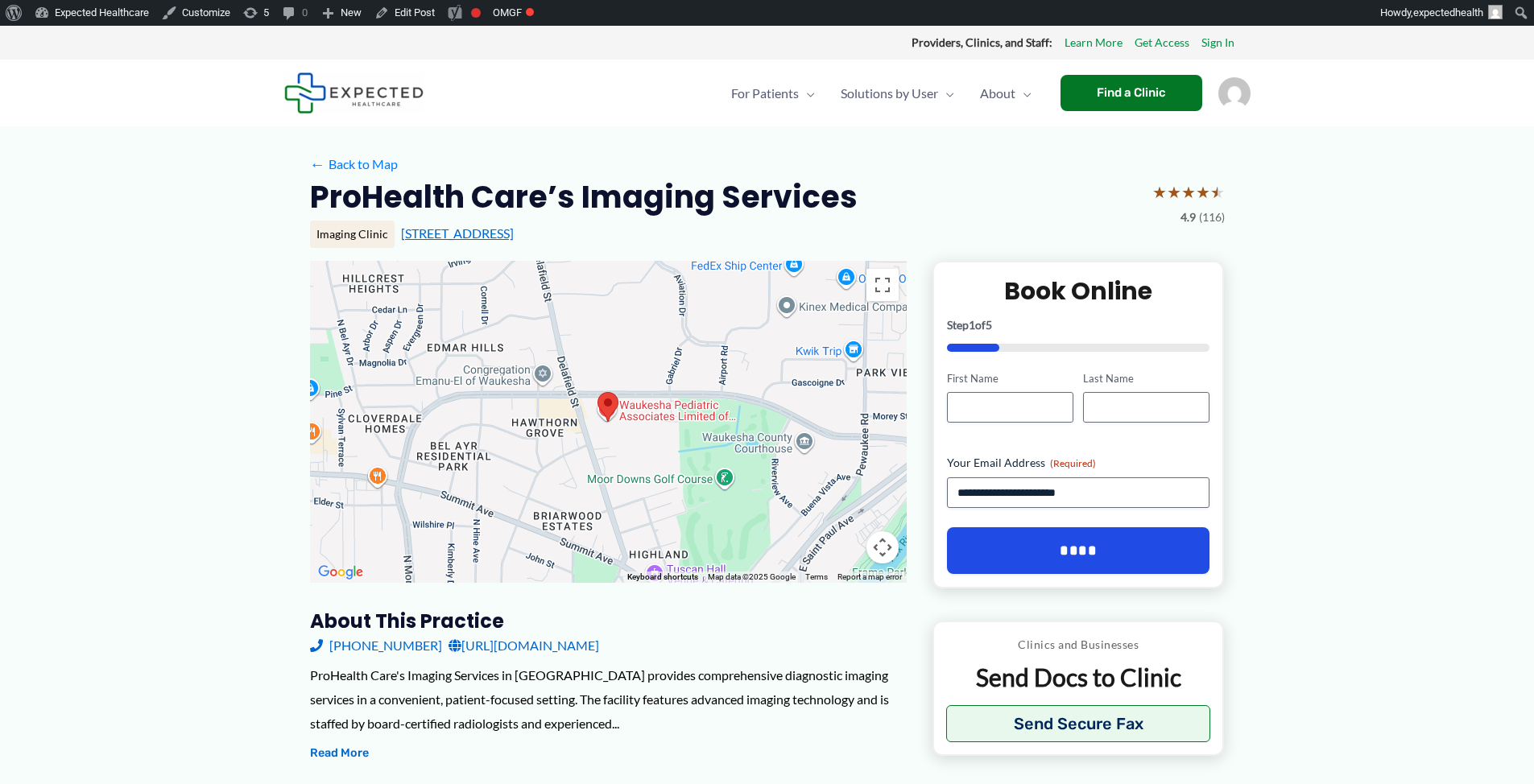
drag, startPoint x: 629, startPoint y: 239, endPoint x: 538, endPoint y: 238, distance: 91.0
click at [538, 238] on div "1111 Delafield St # 212, Waukesha, WI" at bounding box center [813, 233] width 824 height 18
copy link "Waukesha, WI"
click at [1099, 721] on button "Send Secure Fax" at bounding box center [1079, 723] width 265 height 37
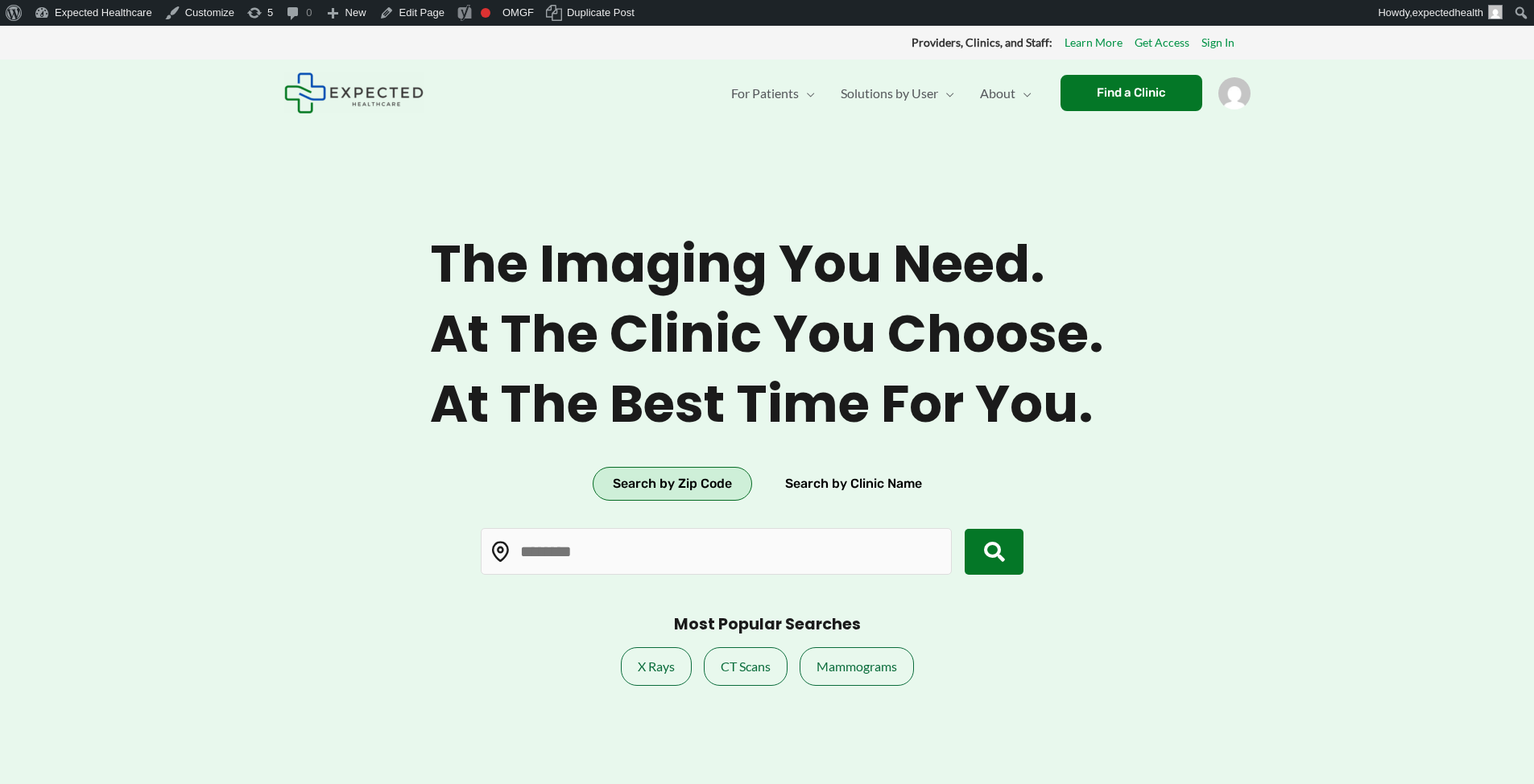
type input "*****"
click at [1209, 42] on link "Sign In" at bounding box center [1219, 42] width 33 height 21
